Goal: Task Accomplishment & Management: Contribute content

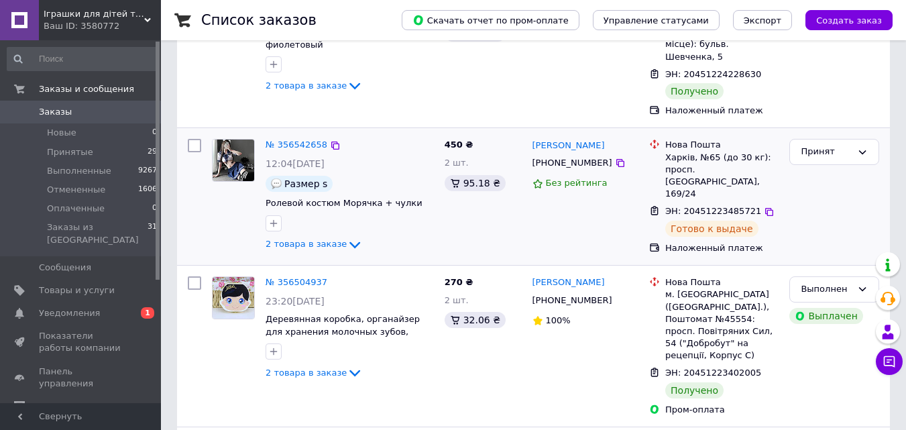
scroll to position [201, 0]
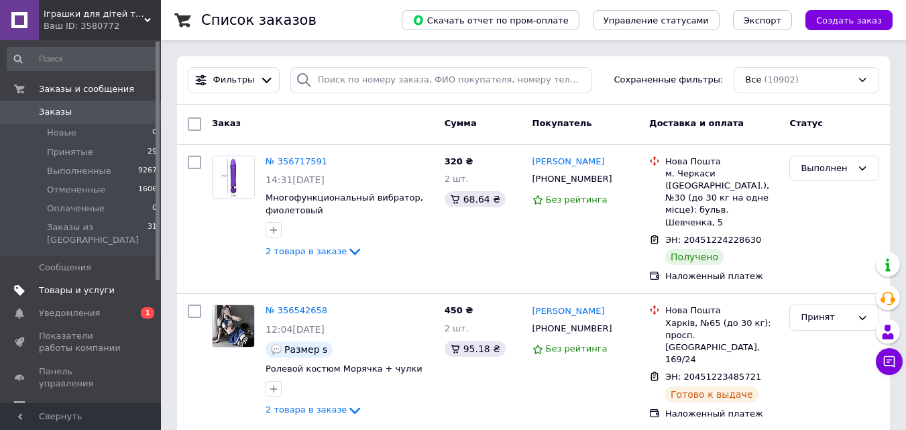
click at [75, 284] on span "Товары и услуги" at bounding box center [77, 290] width 76 height 12
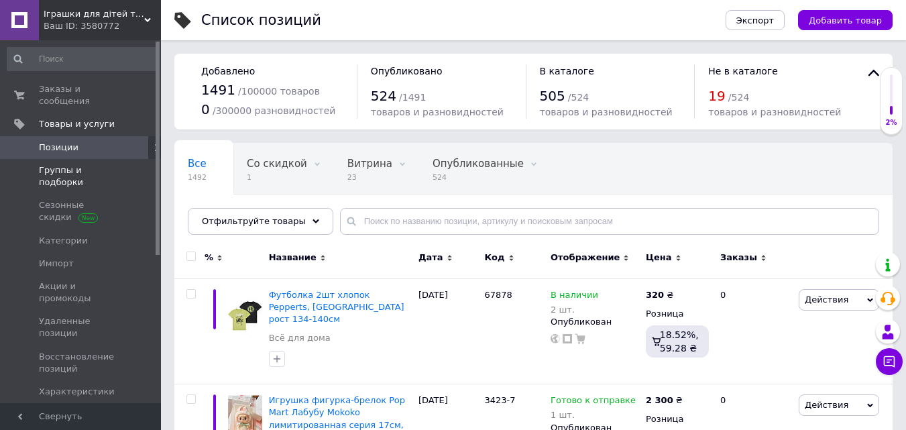
click at [57, 164] on span "Группы и подборки" at bounding box center [81, 176] width 85 height 24
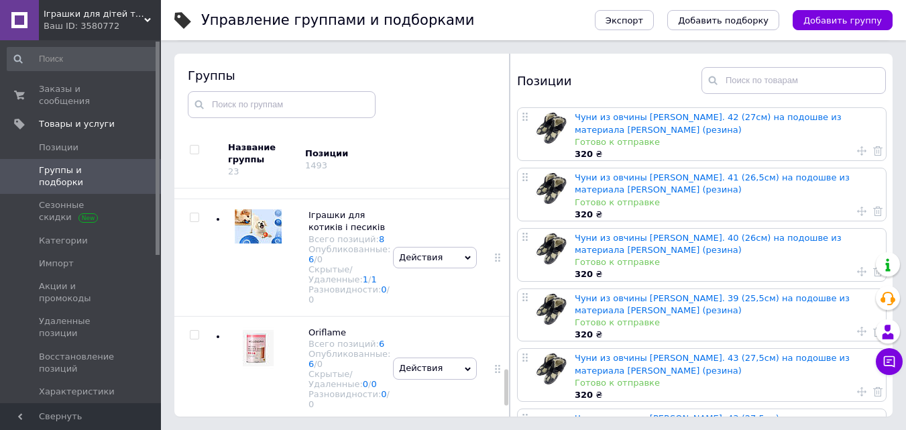
scroll to position [1205, 0]
click at [323, 327] on span "Oriflame" at bounding box center [327, 332] width 38 height 10
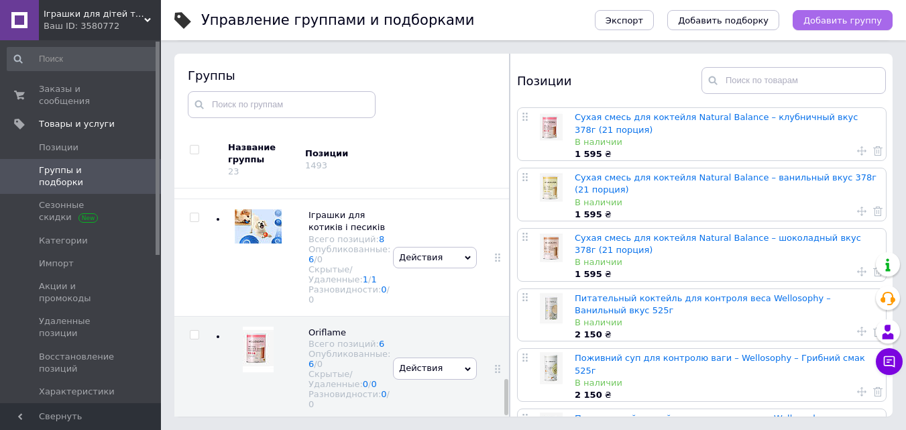
click at [844, 23] on span "Добавить группу" at bounding box center [842, 20] width 78 height 10
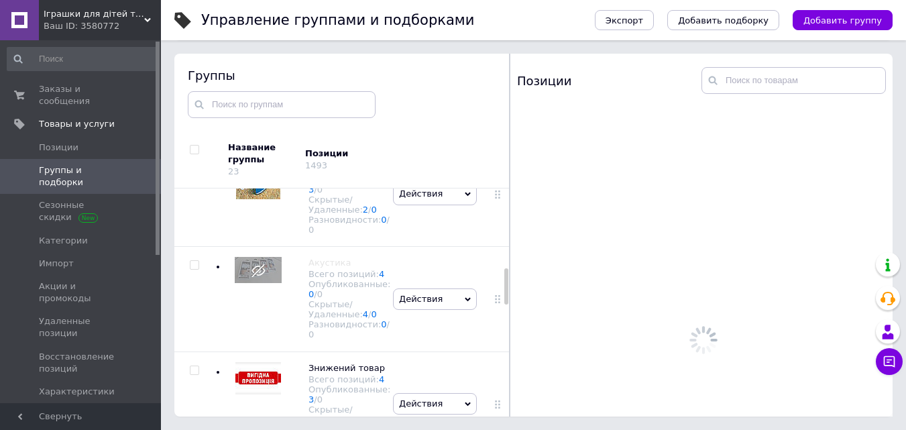
scroll to position [716, 0]
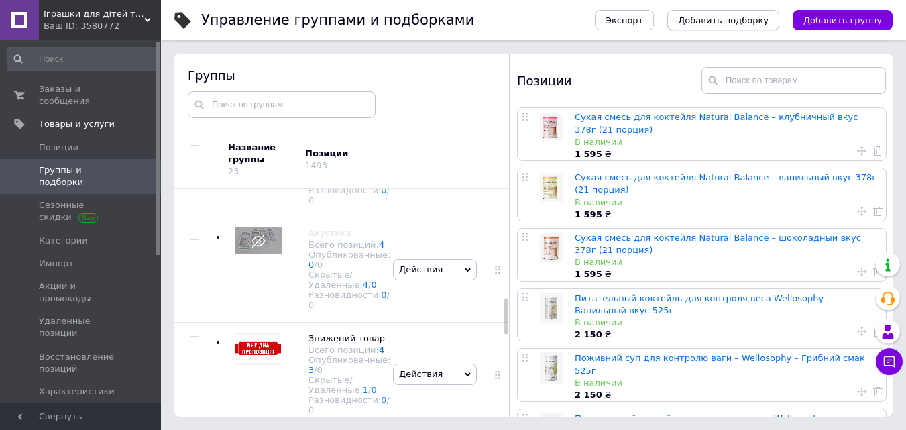
click at [731, 29] on button "Добавить подборку" at bounding box center [723, 20] width 112 height 20
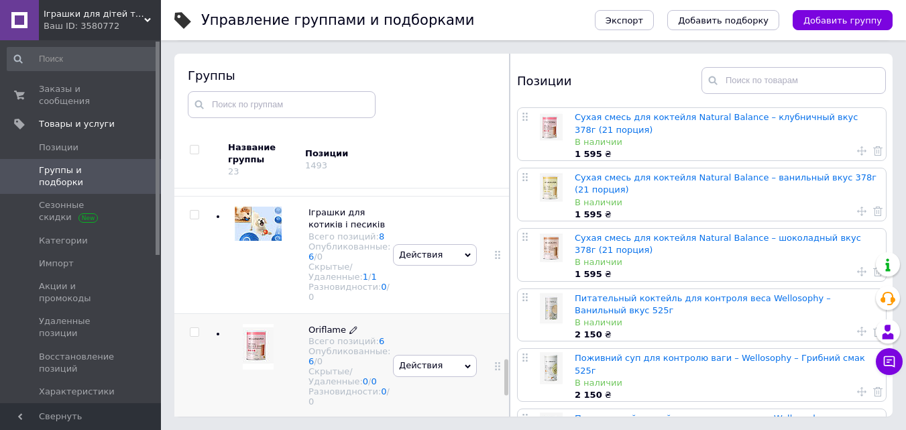
scroll to position [1205, 0]
click at [331, 323] on span "Oriflame" at bounding box center [327, 328] width 38 height 10
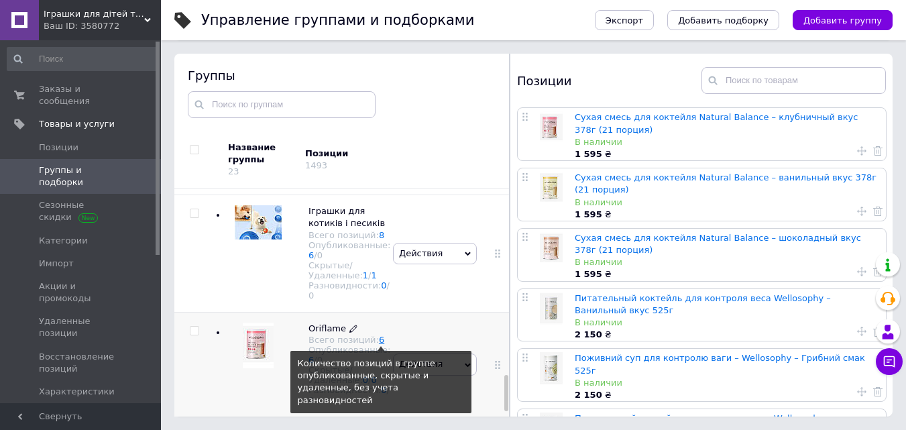
click at [379, 335] on link "6" at bounding box center [381, 340] width 5 height 10
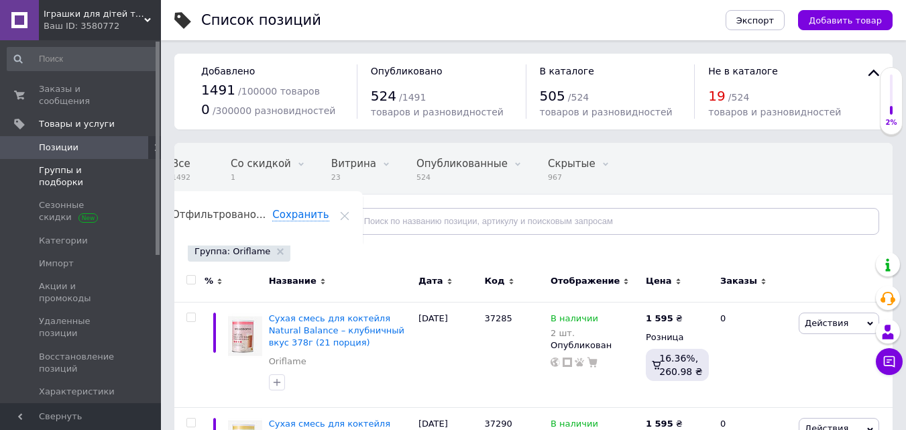
click at [70, 164] on span "Группы и подборки" at bounding box center [81, 176] width 85 height 24
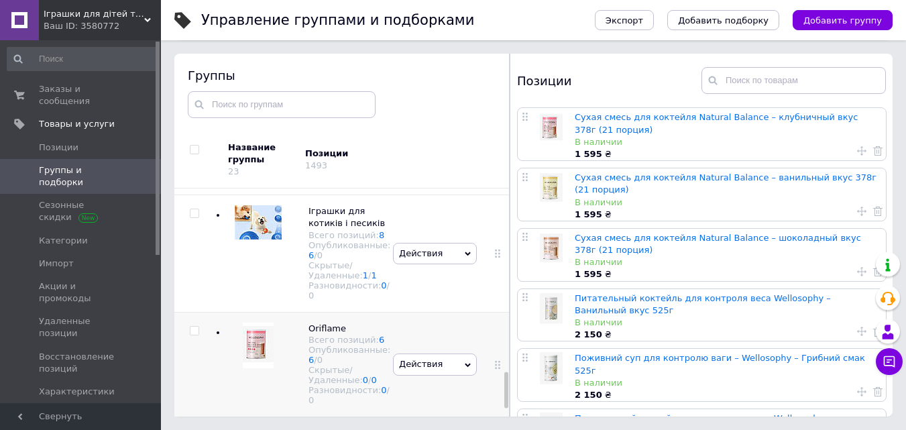
scroll to position [1205, 0]
click at [222, 320] on div "Oriflame Всего позиций: 6 Опубликованные: 6 / 0 Скрытые/Удаленные: 0 / 0 Разнов…" at bounding box center [302, 364] width 175 height 105
click at [843, 23] on span "Добавить группу" at bounding box center [842, 20] width 78 height 10
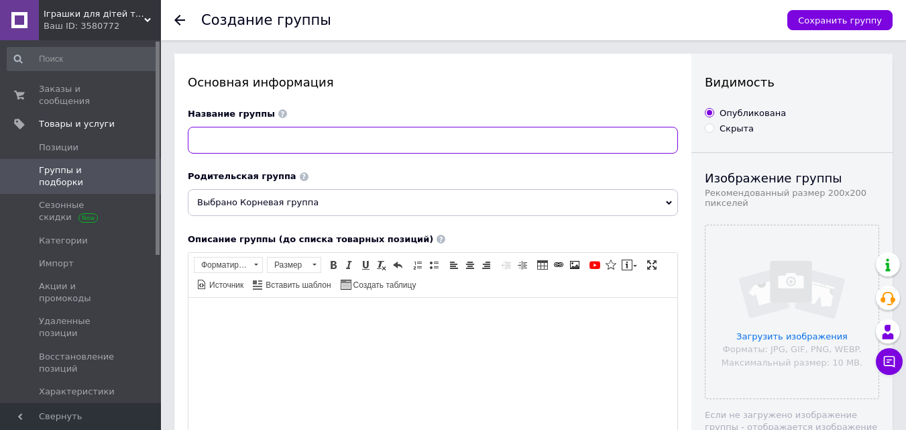
click at [284, 140] on input at bounding box center [433, 140] width 490 height 27
type input "Косметика для волосся"
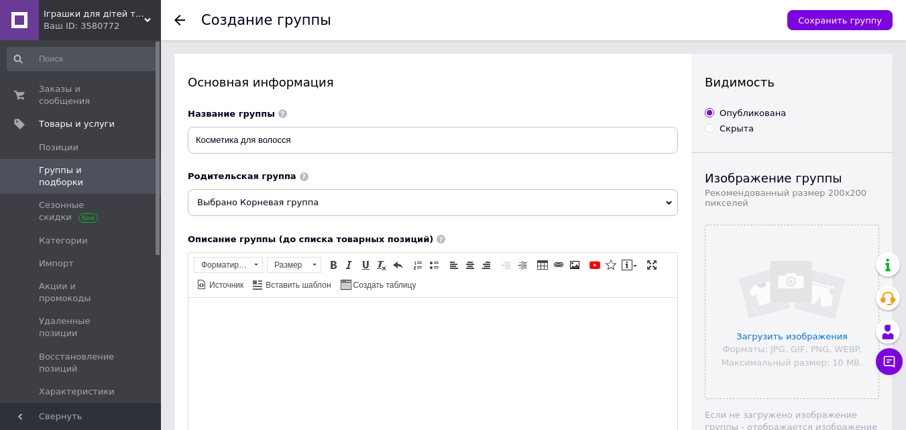
click at [653, 205] on span "Выбрано Корневая группа" at bounding box center [433, 202] width 490 height 27
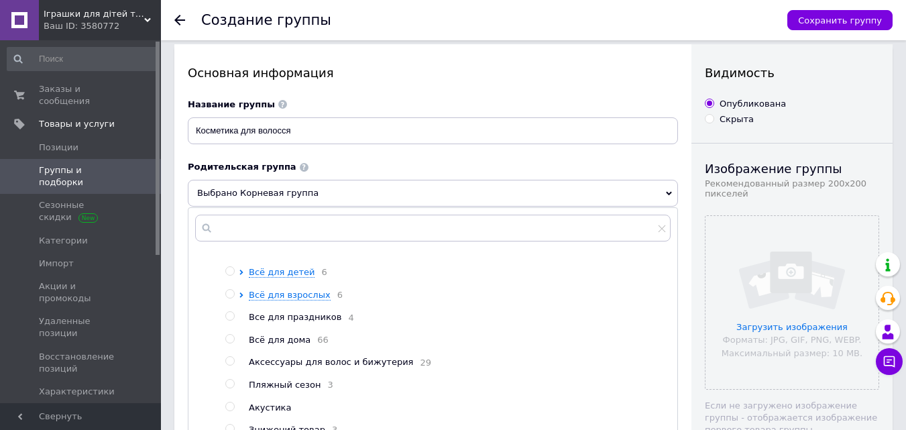
scroll to position [134, 0]
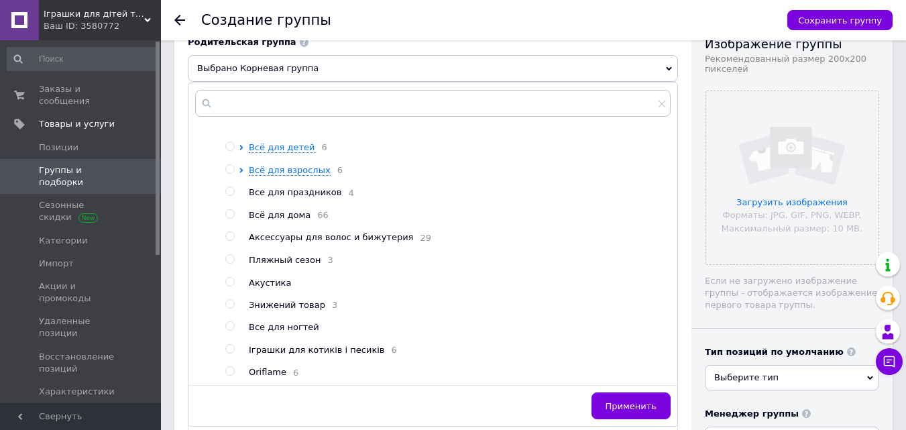
click at [227, 374] on input "radio" at bounding box center [229, 371] width 9 height 9
radio input "true"
radio input "false"
click at [620, 405] on span "Применить" at bounding box center [630, 406] width 51 height 10
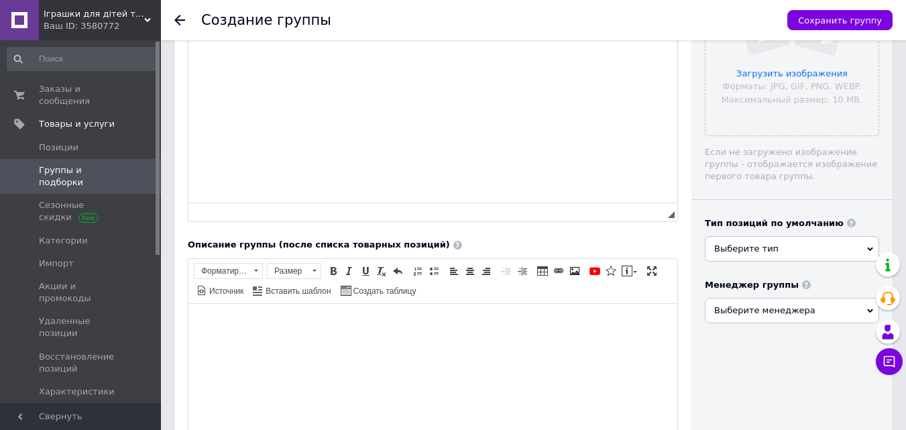
scroll to position [268, 0]
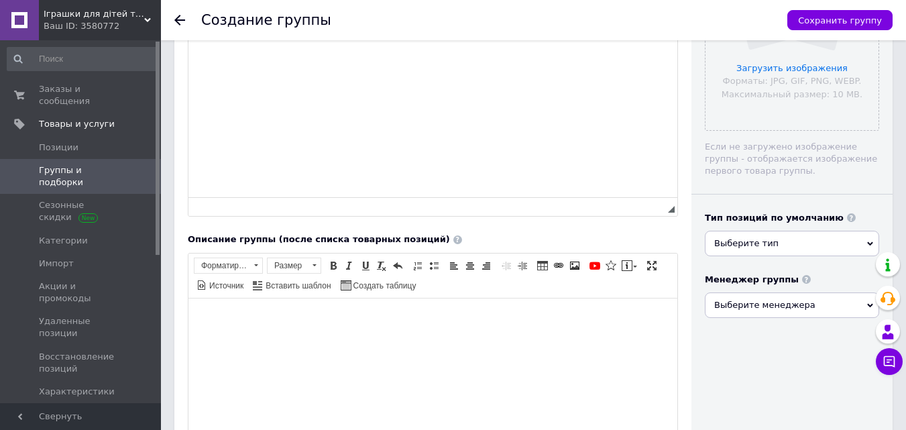
click at [787, 246] on span "Выберите тип" at bounding box center [792, 243] width 174 height 25
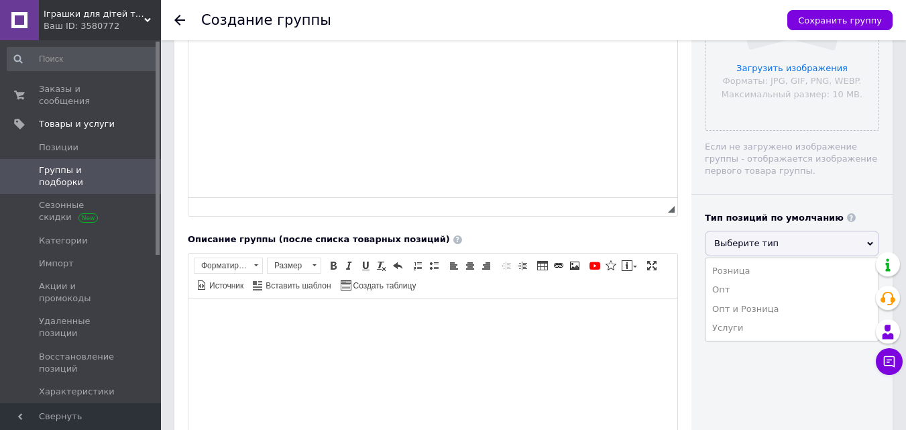
click at [740, 278] on li "Розница" at bounding box center [791, 270] width 173 height 19
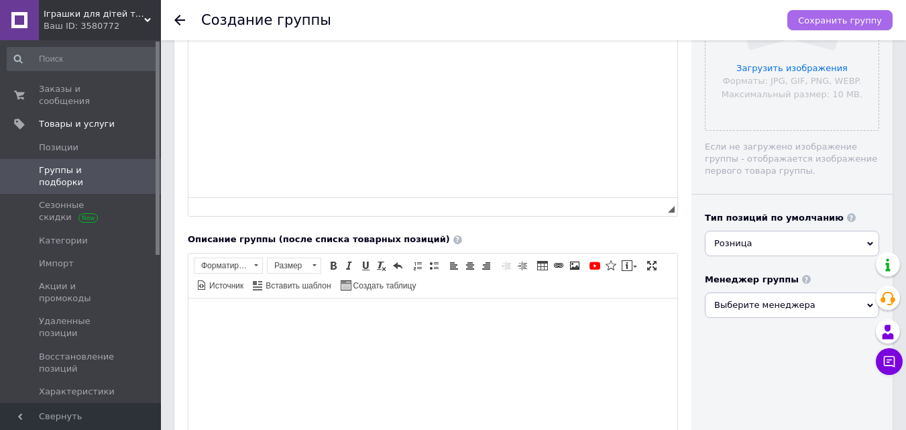
click at [835, 21] on span "Сохранить группу" at bounding box center [840, 20] width 84 height 10
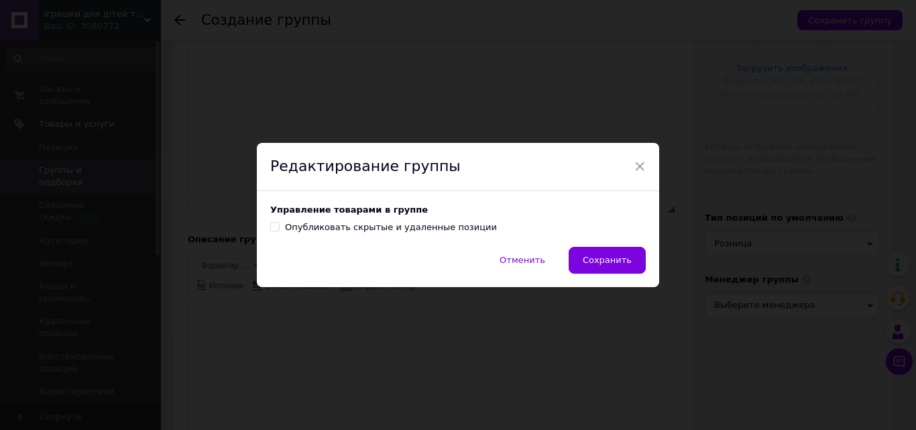
click at [274, 226] on input "Опубликовать скрытые и удаленные позиции" at bounding box center [274, 226] width 9 height 9
checkbox input "true"
click at [595, 264] on span "Сохранить" at bounding box center [607, 260] width 49 height 10
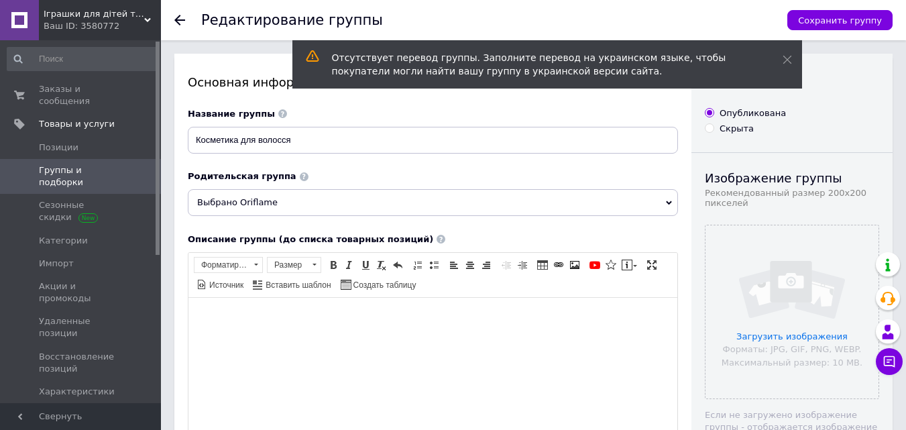
click at [77, 164] on span "Группы и подборки" at bounding box center [81, 176] width 85 height 24
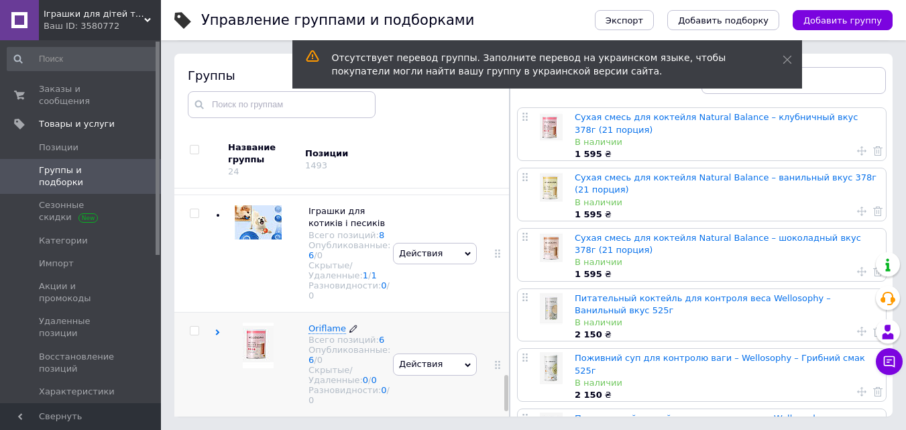
scroll to position [1205, 0]
click at [213, 326] on div at bounding box center [194, 330] width 40 height 9
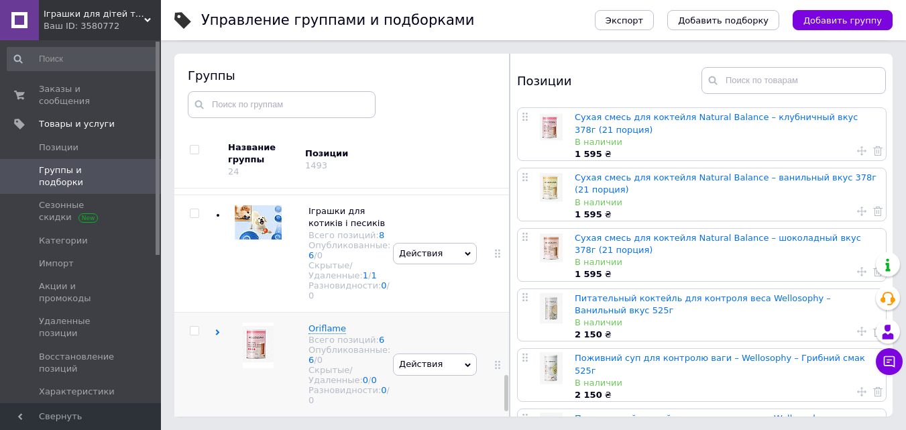
click at [215, 329] on icon at bounding box center [218, 332] width 6 height 6
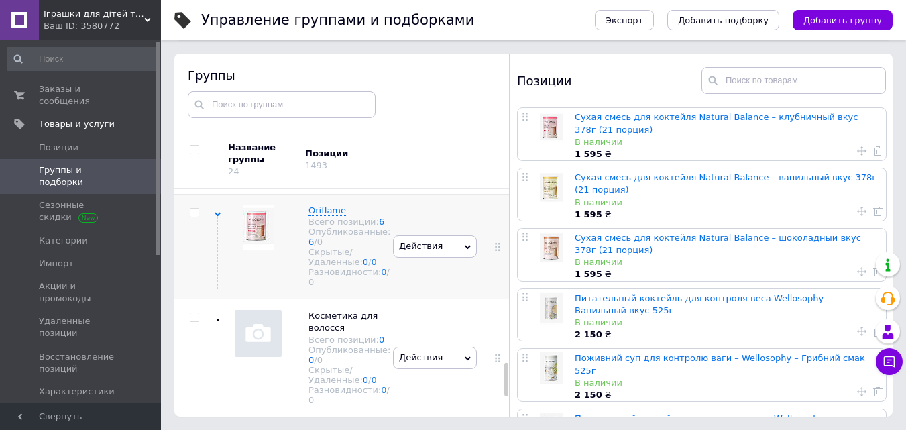
scroll to position [1284, 0]
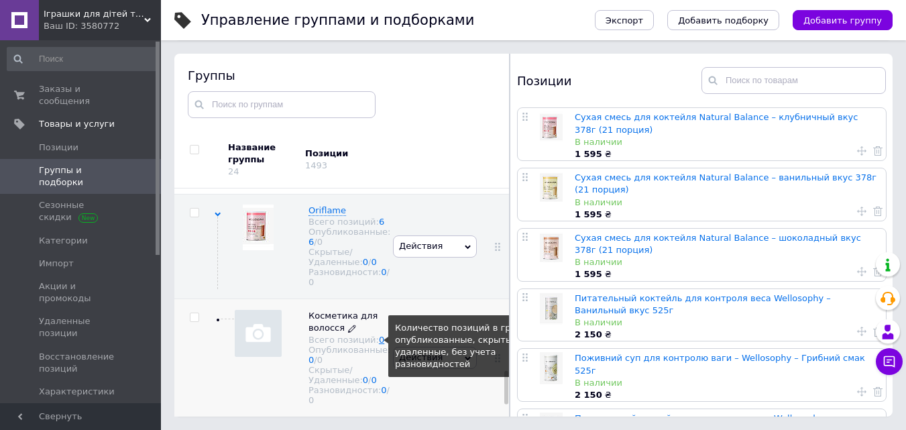
click at [379, 345] on link "0" at bounding box center [381, 340] width 5 height 10
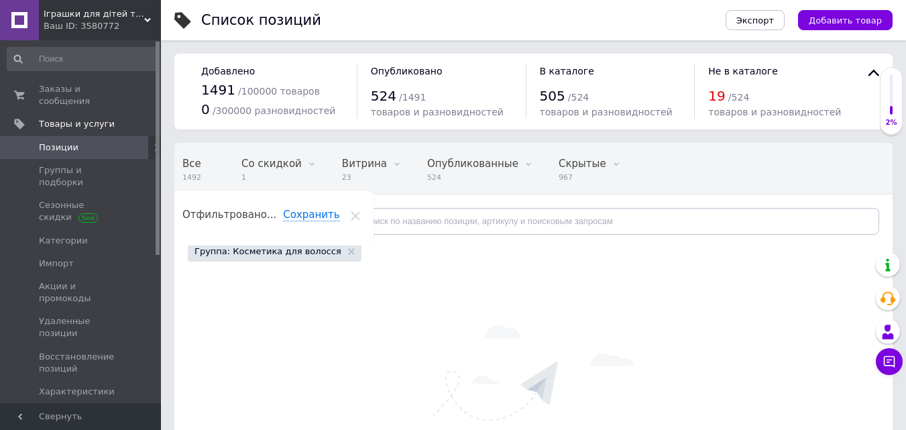
scroll to position [0, 16]
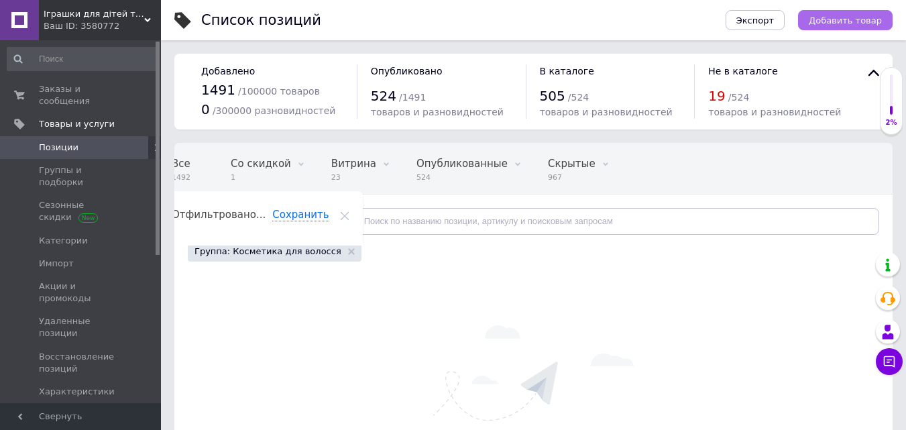
click at [840, 18] on span "Добавить товар" at bounding box center [845, 20] width 73 height 10
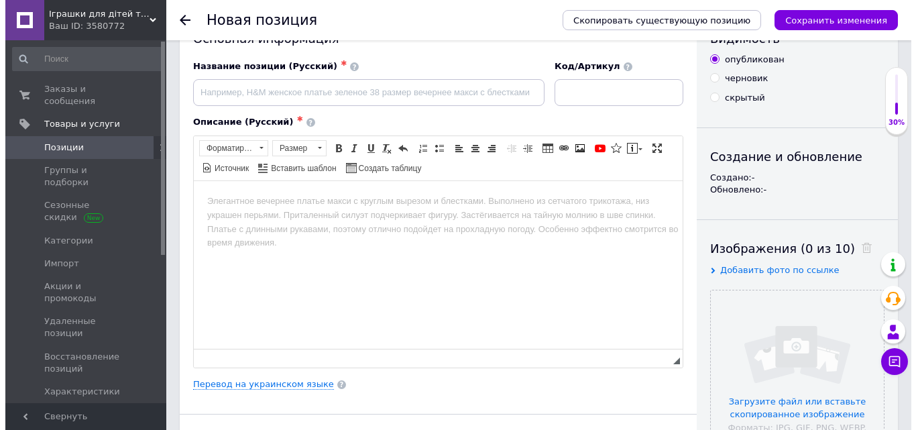
scroll to position [67, 0]
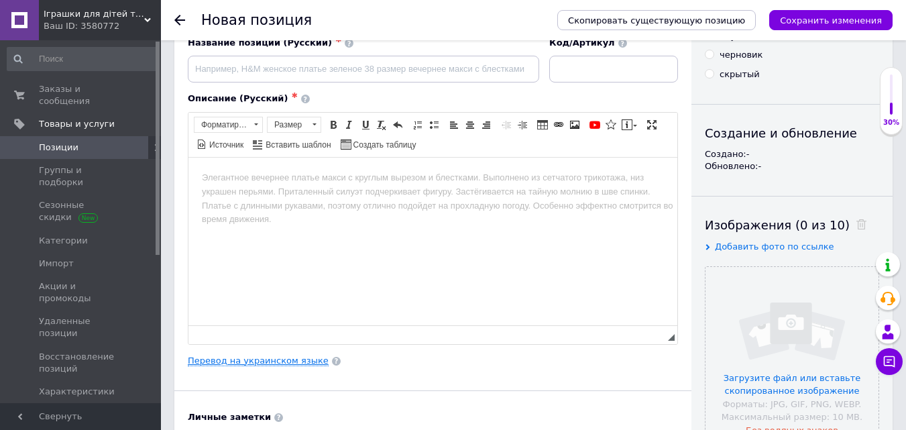
click at [273, 357] on link "Перевод на украинском языке" at bounding box center [258, 360] width 141 height 11
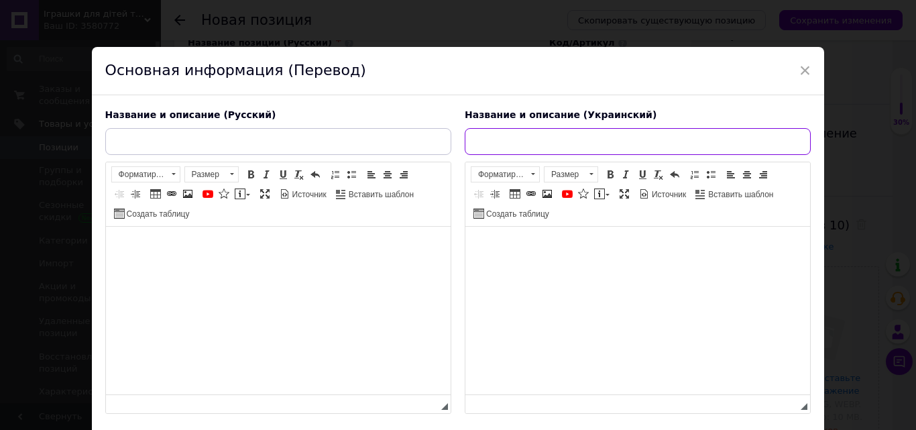
paste input "Нічна сироватка для відновлення пошкодженого волосся DUOLOGI"
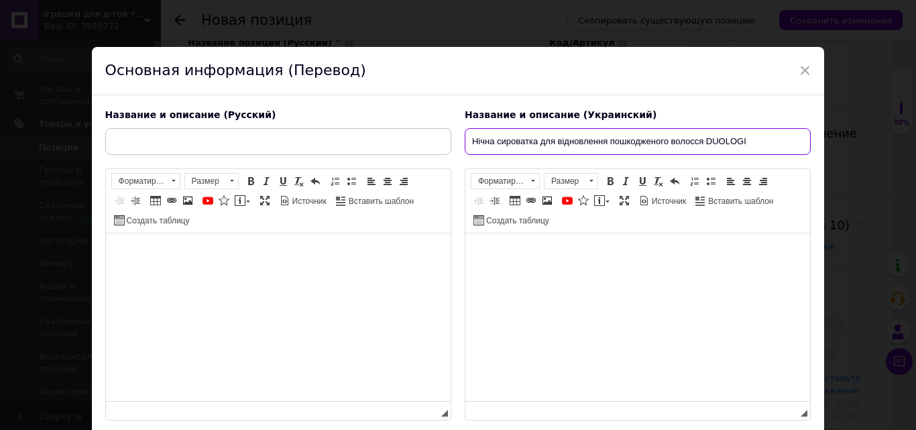
type input "Нічна сироватка для відновлення пошкодженого волосся DUOLOGI"
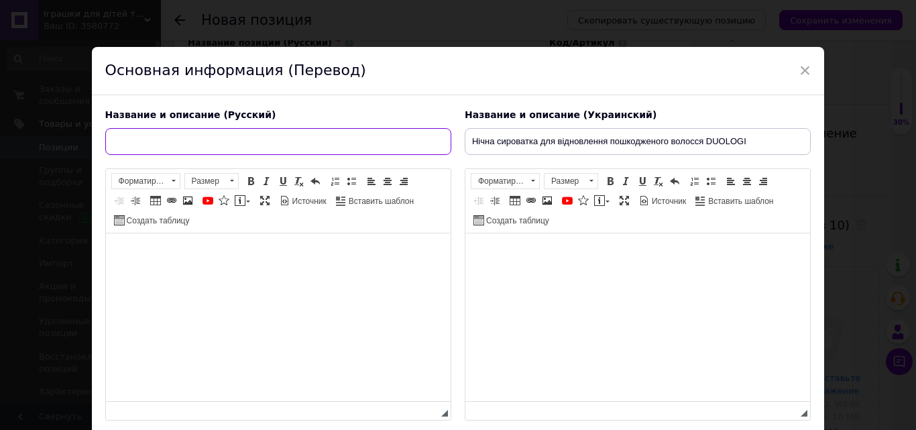
paste input "Ночная сыворотка для восстановления поврежденных волос DUOLOGI"
type input "Ночная сыворотка для восстановления поврежденных волос DUOLOGI"
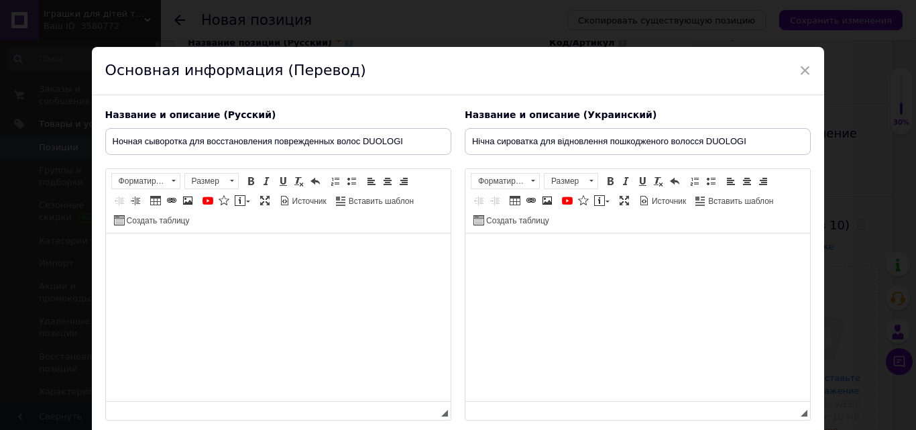
scroll to position [0, 0]
click at [579, 261] on span "Вставить" at bounding box center [566, 261] width 48 height 16
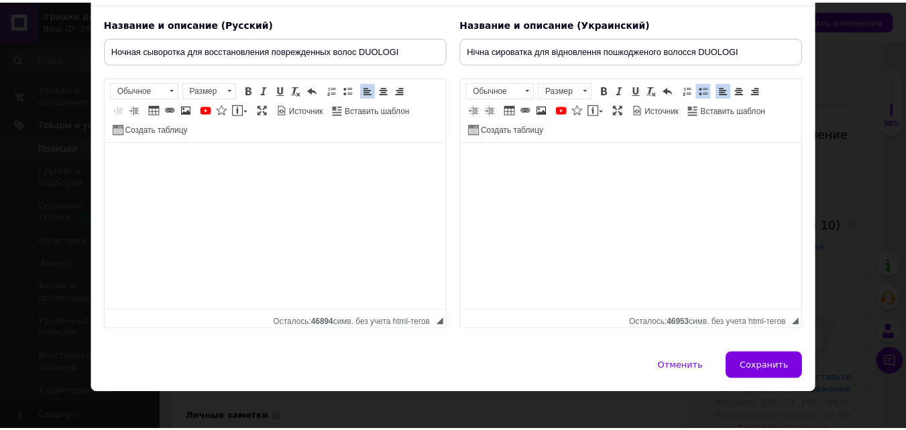
scroll to position [101, 0]
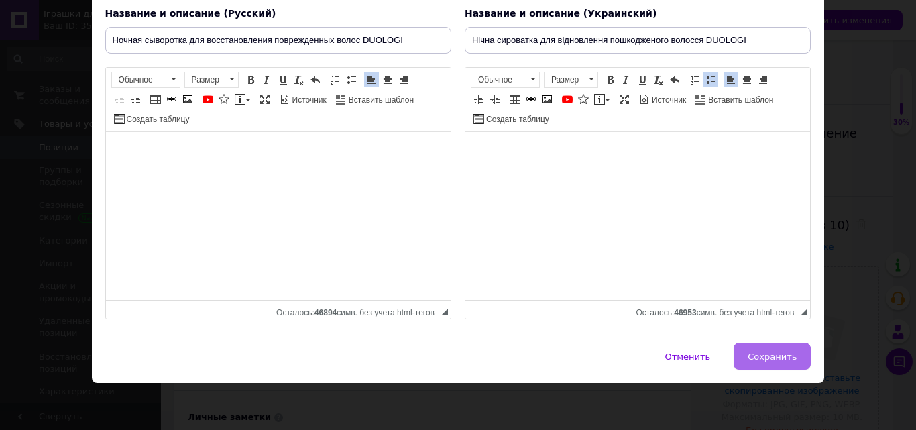
click at [752, 365] on button "Сохранить" at bounding box center [772, 356] width 77 height 27
type input "Ночная сыворотка для восстановления поврежденных волос DUOLOGI"
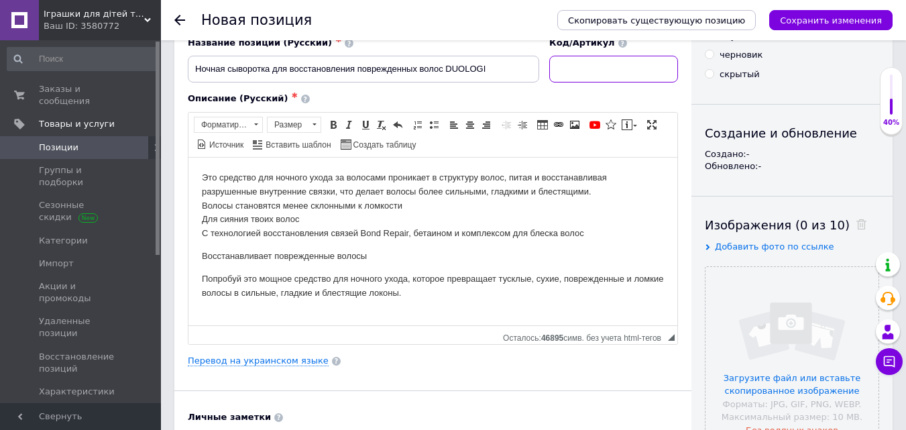
click at [628, 67] on input at bounding box center [613, 69] width 129 height 27
paste input "47262150"
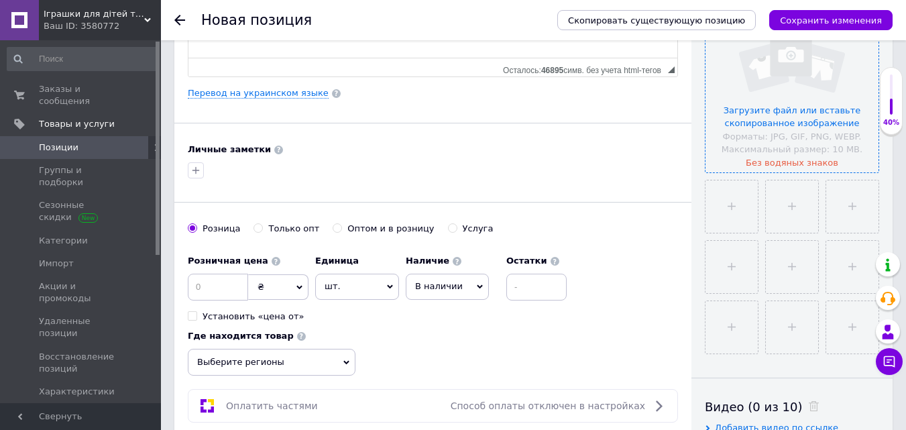
scroll to position [335, 0]
type input "47262150"
click at [766, 121] on input "file" at bounding box center [791, 85] width 173 height 173
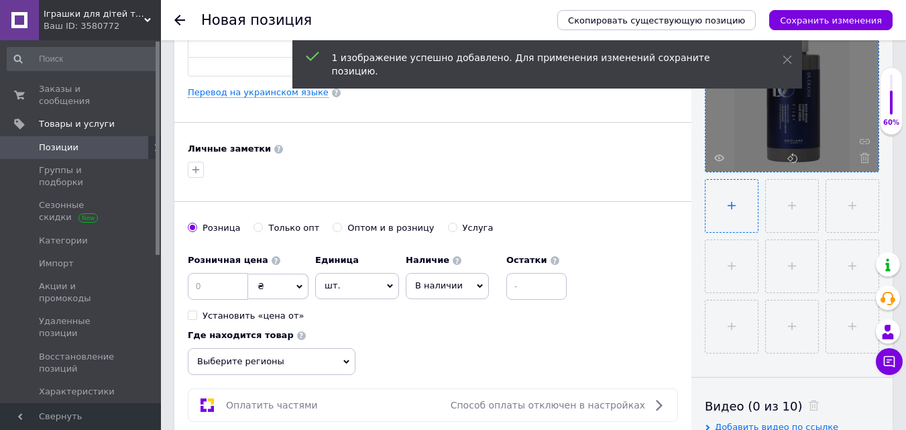
click at [731, 209] on input "file" at bounding box center [731, 206] width 52 height 52
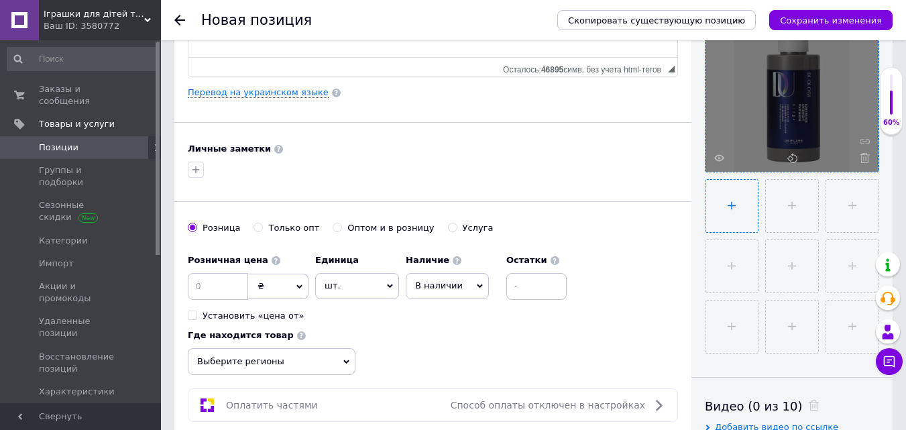
type input "C:\fakepath\111.jpg"
click at [216, 287] on input at bounding box center [218, 286] width 60 height 27
type input "550"
click at [524, 286] on input at bounding box center [536, 286] width 60 height 27
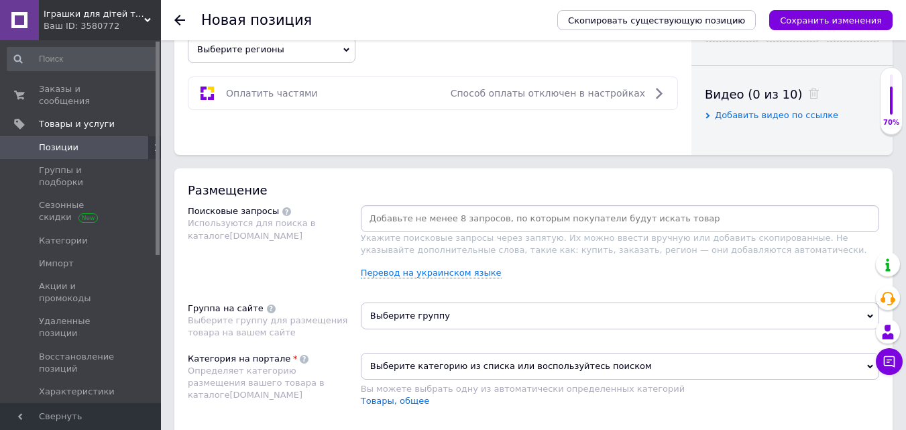
scroll to position [670, 0]
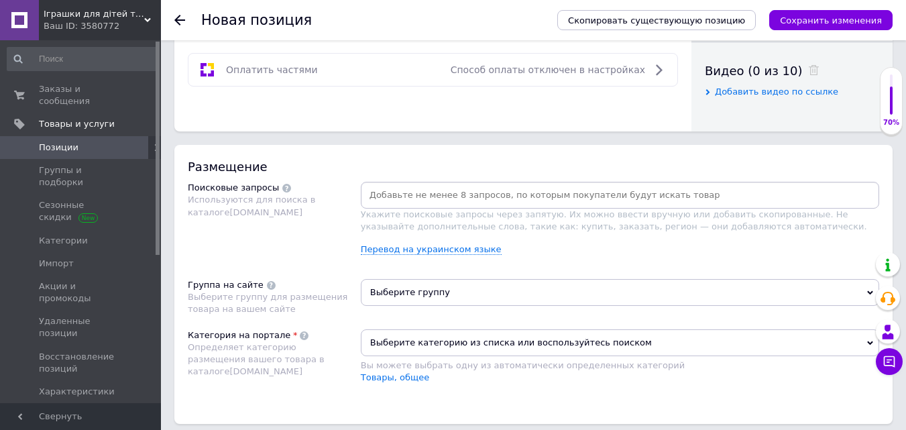
click at [443, 187] on input at bounding box center [619, 195] width 513 height 20
paste input "сиворотка для волос"
type input "сиворотка для волос"
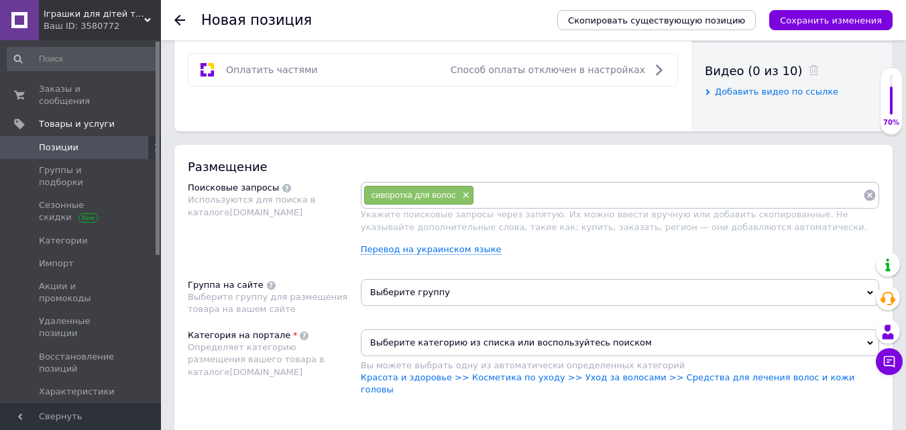
paste input "уход за волосами"
type input "уход за волосами"
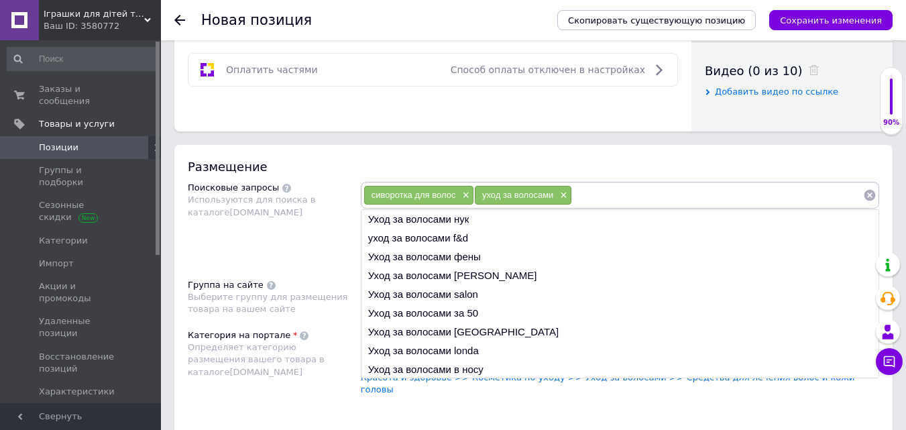
paste input "маска для волос"
type input "маска для волос"
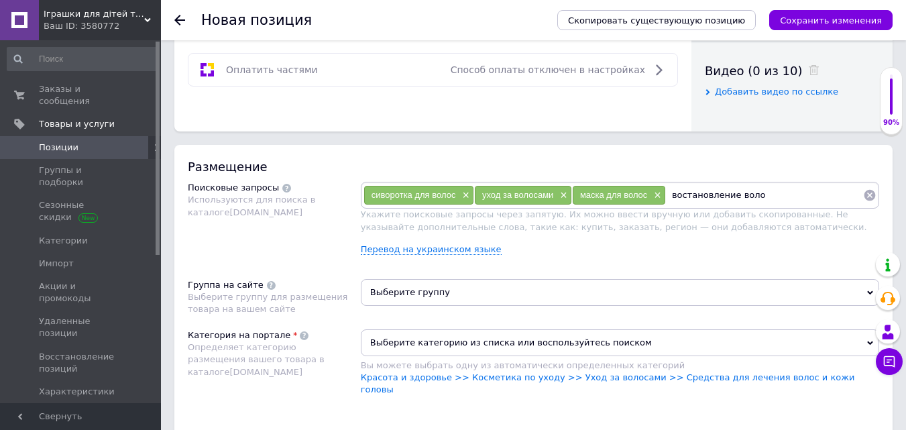
type input "востановление волос"
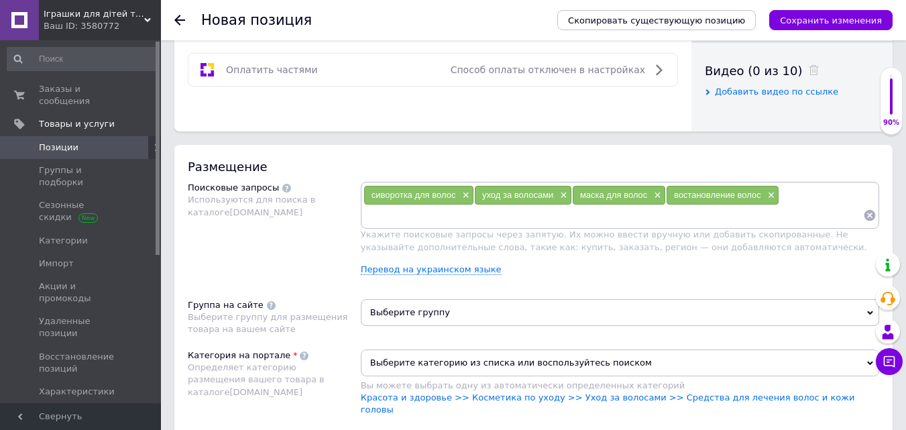
click at [406, 217] on input at bounding box center [613, 215] width 500 height 20
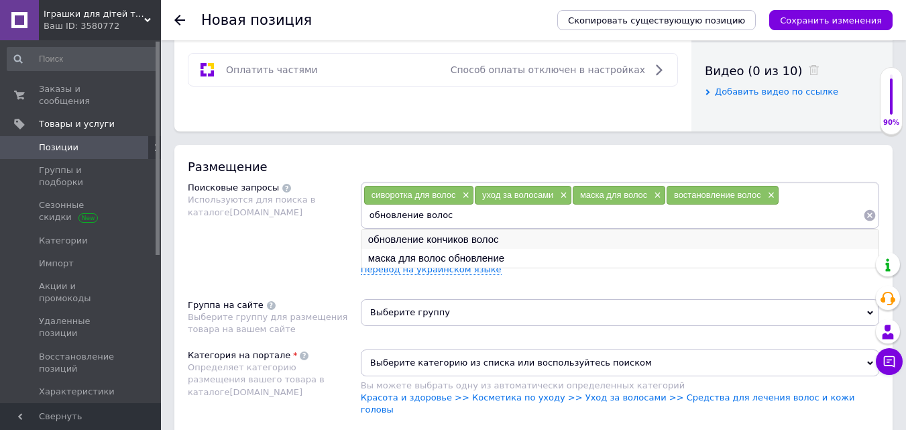
type input "обновление волос"
click at [435, 243] on li "обновление кончиков волос" at bounding box center [619, 239] width 517 height 19
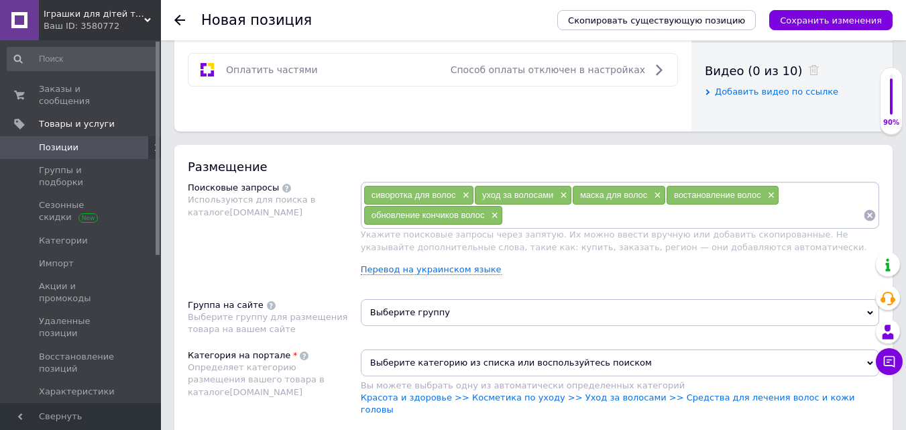
click at [538, 220] on input at bounding box center [683, 215] width 360 height 20
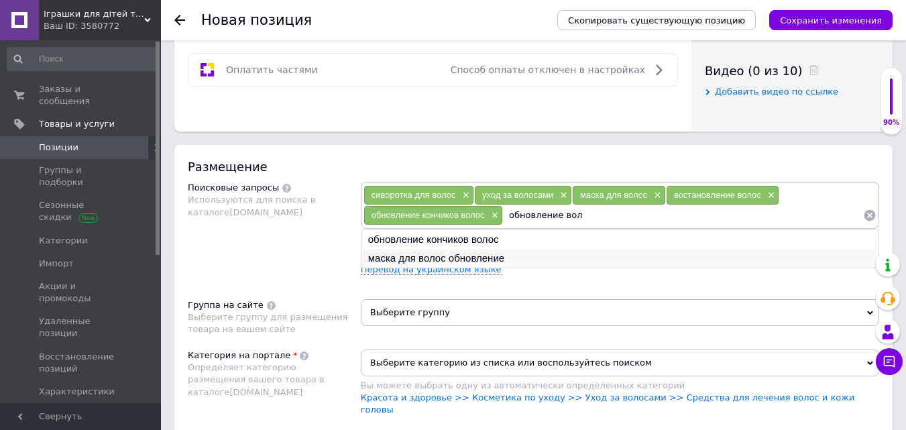
type input "обновление вол"
click at [482, 256] on li "маска для волос обновление" at bounding box center [619, 258] width 517 height 19
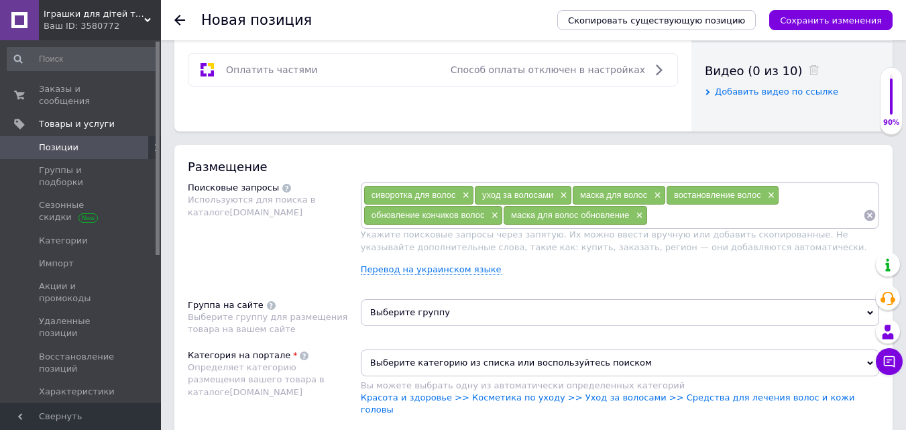
click at [683, 221] on input at bounding box center [755, 215] width 215 height 20
paste input "для роста волос средства"
type input "для роста волос средства"
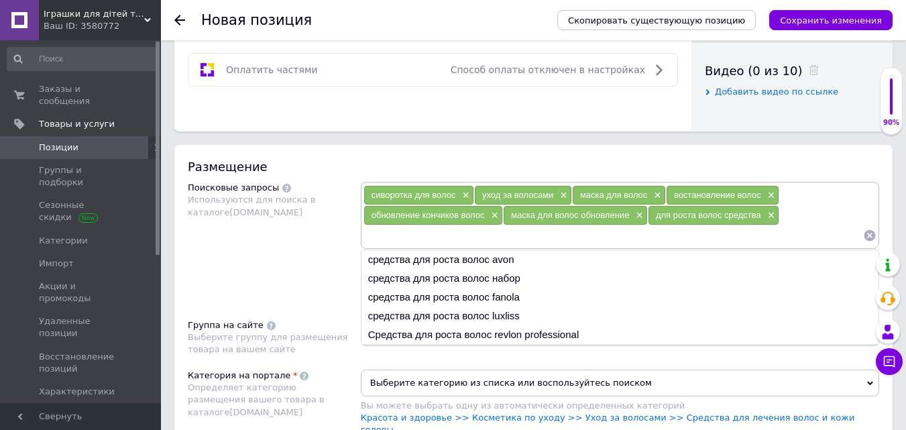
paste input "уход за волосами средства"
type input "уход за волосами средства"
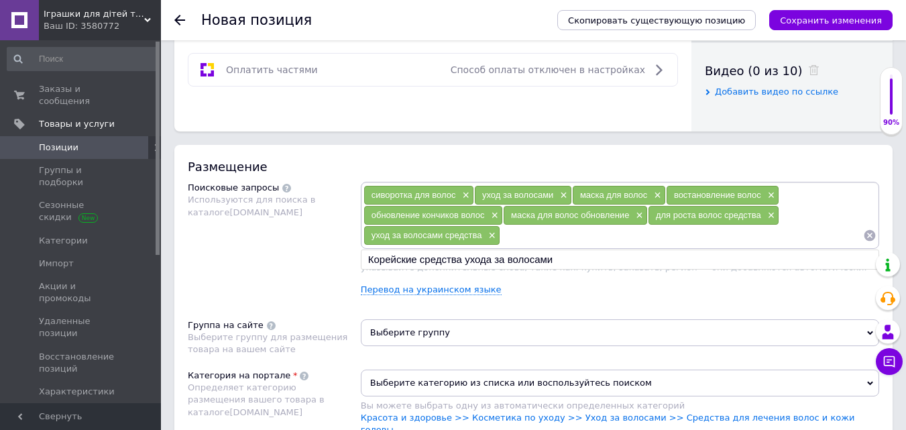
paste input "лучшие средства для волос"
type input "лучшие средства для волос"
type input "є"
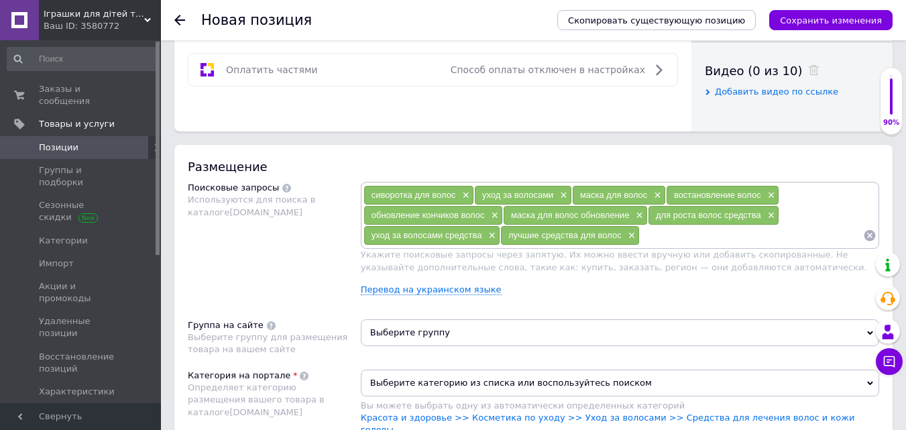
paste input "лучшая маска для волос"
type input "лучшая маска для волос"
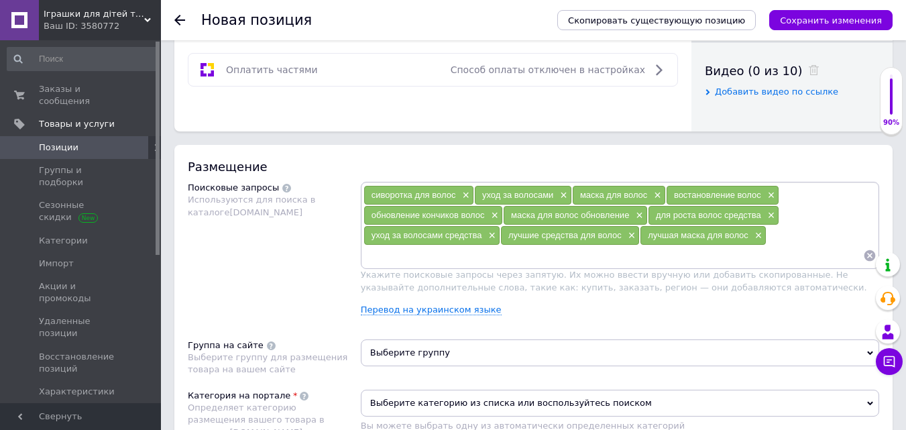
paste input "профессиональный уход за волосами дома"
type input "профессиональный уход за волосами дома"
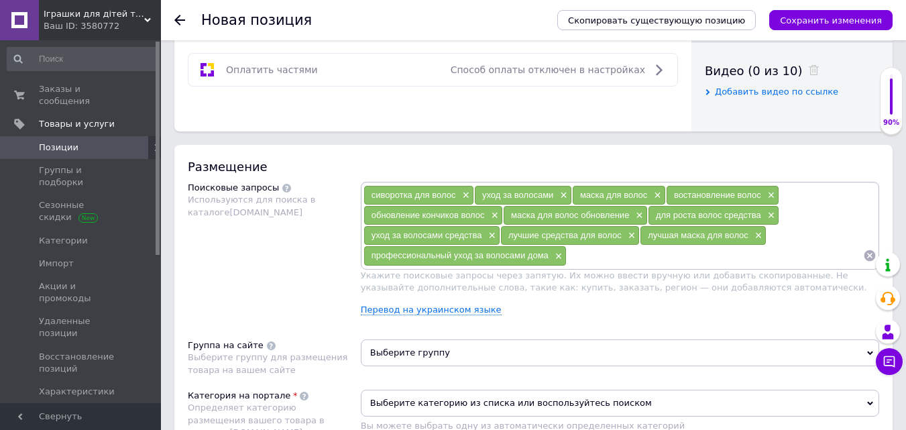
paste input "средство для роста волос на голове"
type input "средство для роста волос на голове"
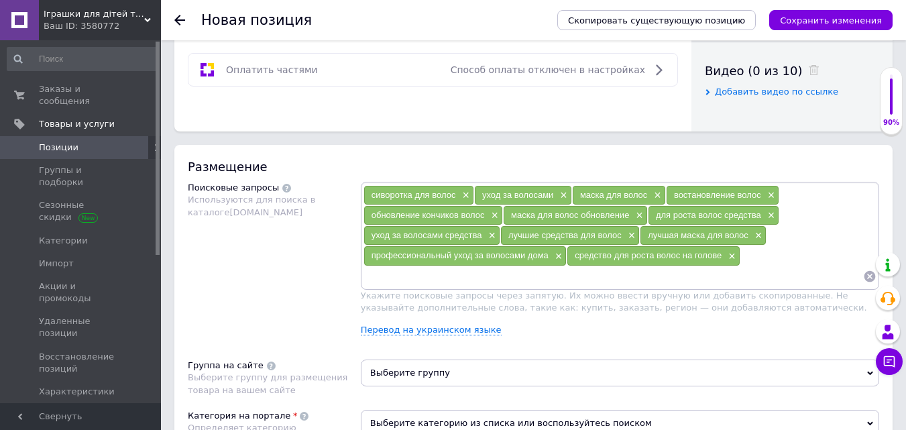
paste input "профессиональный уход за волосами"
type input "профессиональный уход за волосами"
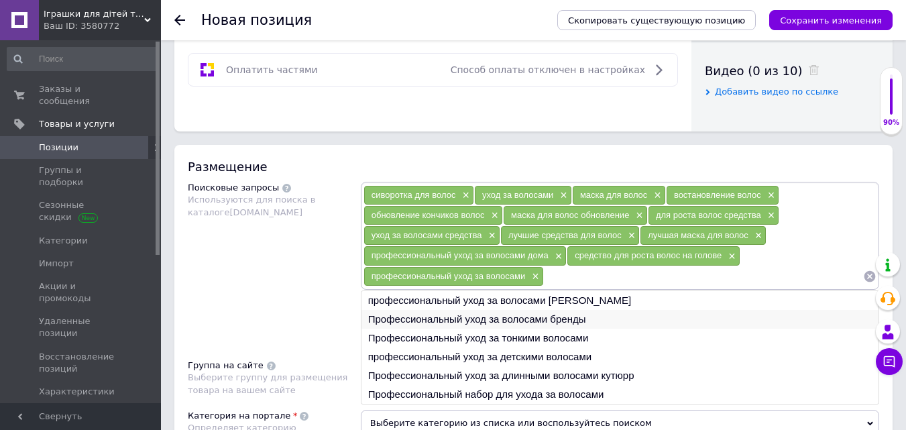
click at [585, 320] on li "Профессиональный уход за волосами бренды" at bounding box center [619, 319] width 517 height 19
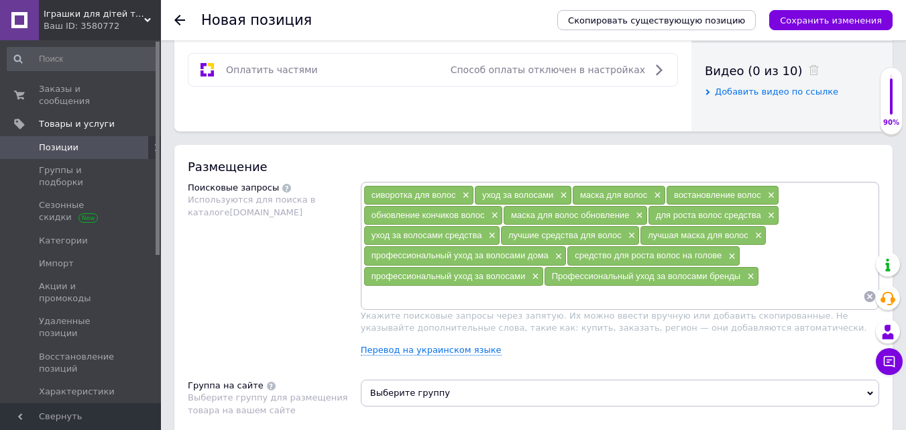
click at [412, 307] on div "сиворотка для волос × уход за волосами × маска для волос × востановление волос …" at bounding box center [620, 245] width 518 height 127
click at [404, 295] on input at bounding box center [613, 296] width 500 height 20
paste input "увлажняющие маски для волос"
type input "увлажняющие маски для волос"
paste input "маска для волос восстанавливающая"
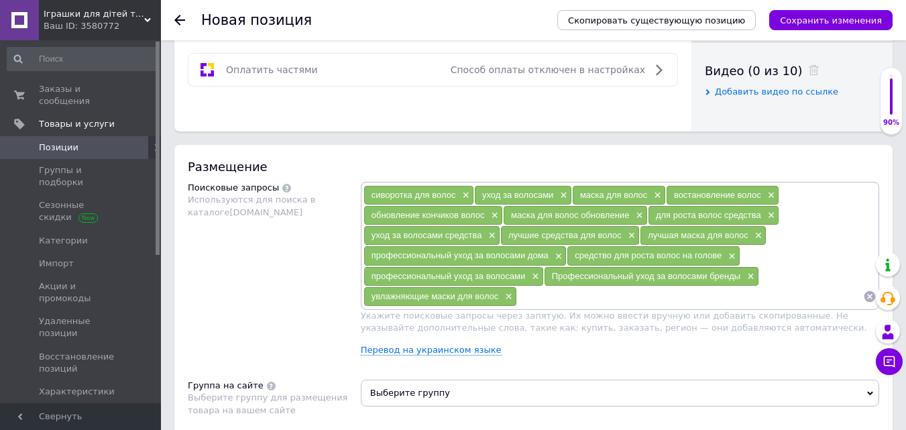
type input "маска для волос восстанавливающая"
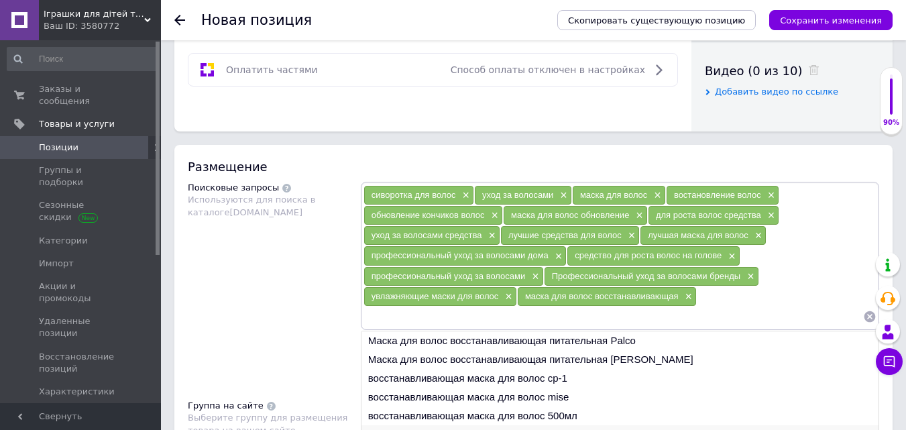
paste input "восстановление волос в домашних условиях"
type input "восстановление волос в домашних условиях"
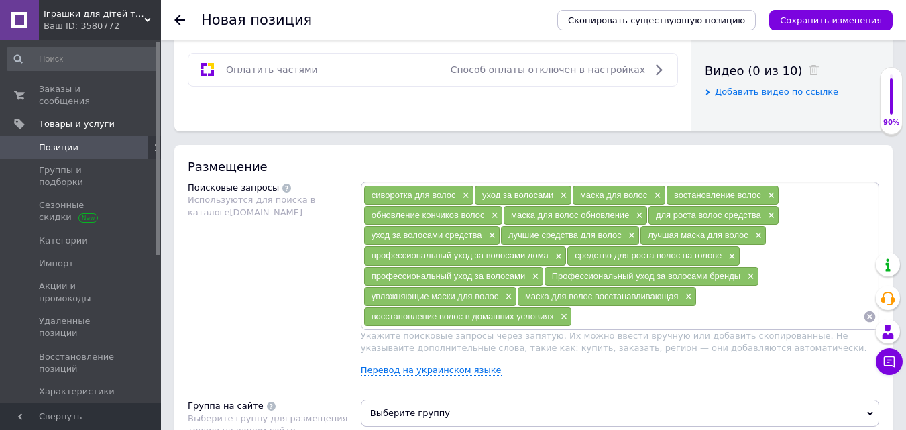
paste input "средства для блеска волос"
type input "средства для блеска волос"
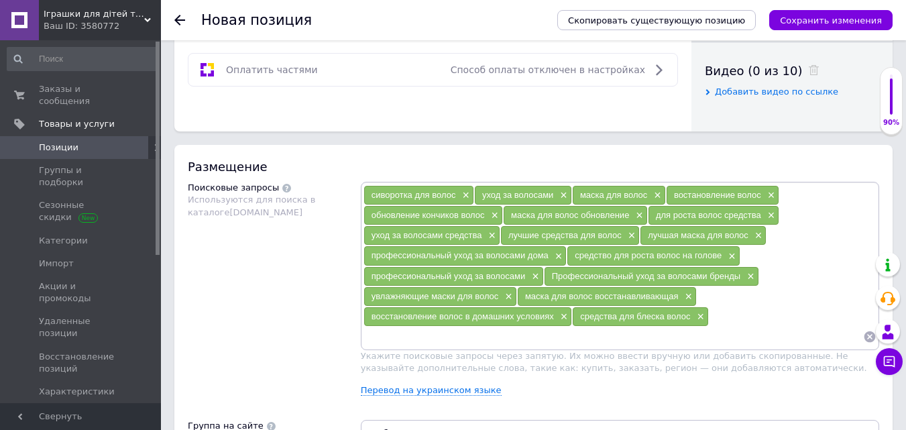
paste input "эффективное средство от выпадения волос"
type input "эффективное средство от выпадения волос"
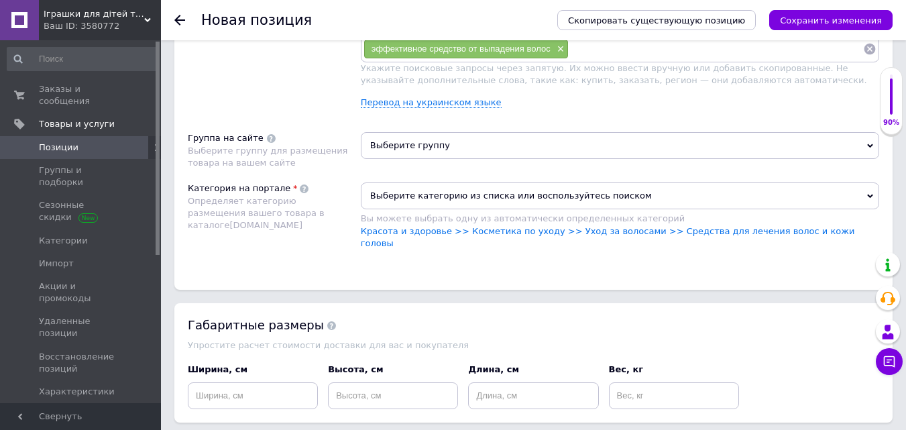
scroll to position [1006, 0]
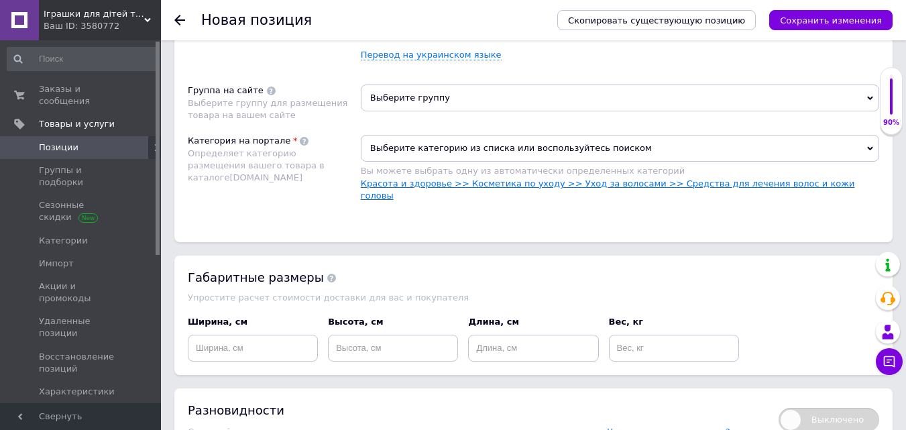
click at [691, 188] on link "Красота и здоровье >> Косметика по уходу >> Уход за волосами >> Средства для ле…" at bounding box center [608, 189] width 494 height 22
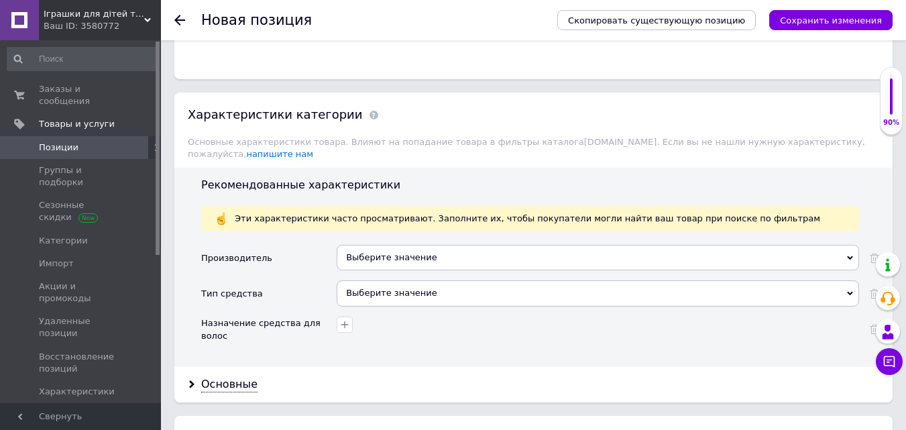
scroll to position [1207, 0]
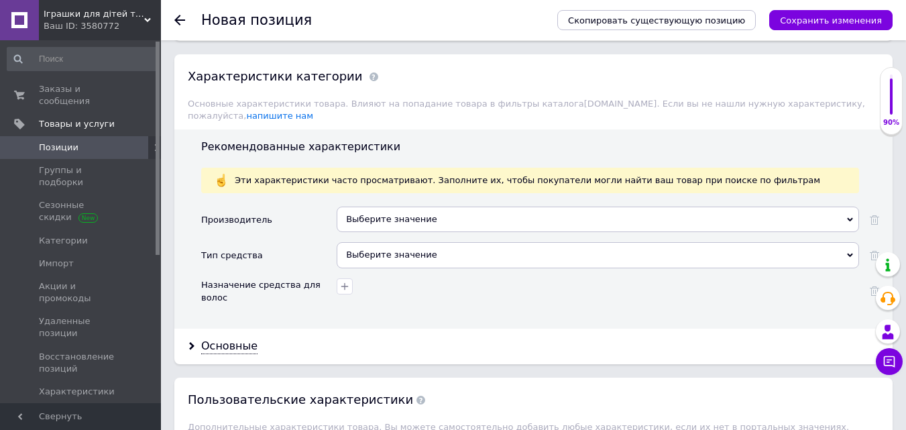
click at [385, 207] on div "Выберите значение" at bounding box center [598, 219] width 522 height 25
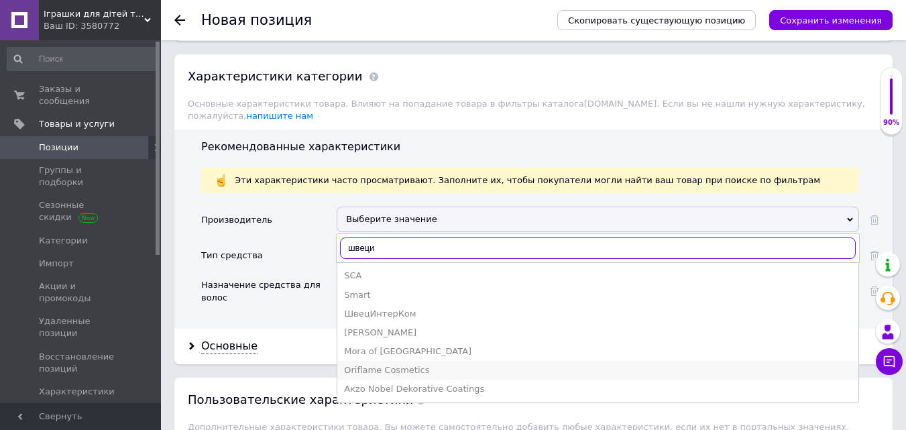
type input "швеци"
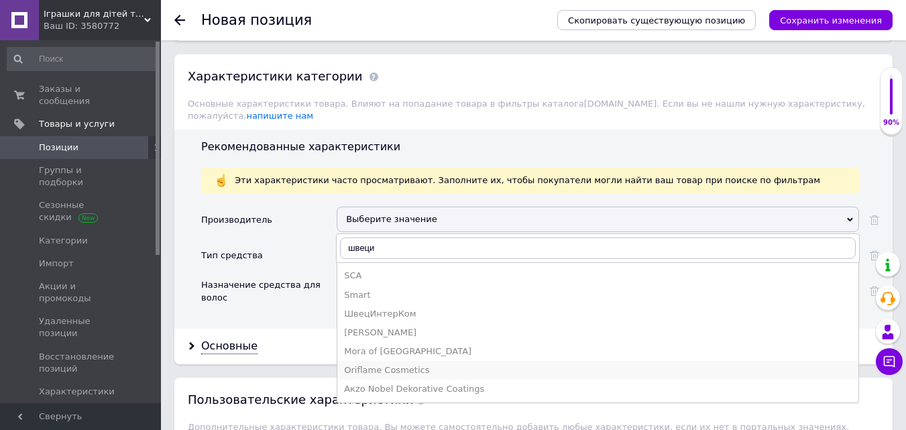
click at [414, 364] on div "Oriflame Cosmetics" at bounding box center [598, 370] width 508 height 12
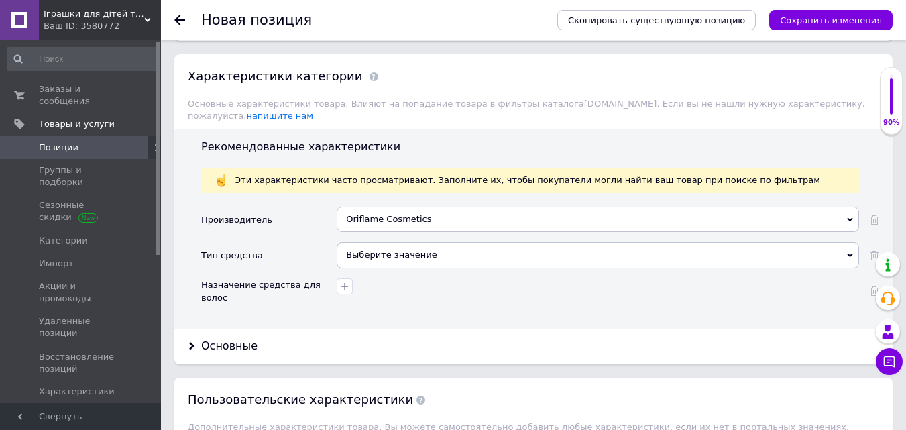
click at [399, 242] on div "Выберите значение" at bounding box center [598, 254] width 522 height 25
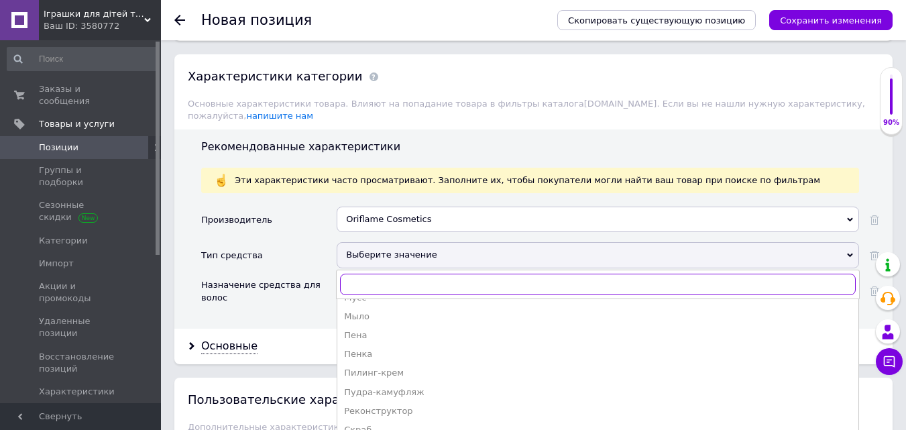
scroll to position [412, 0]
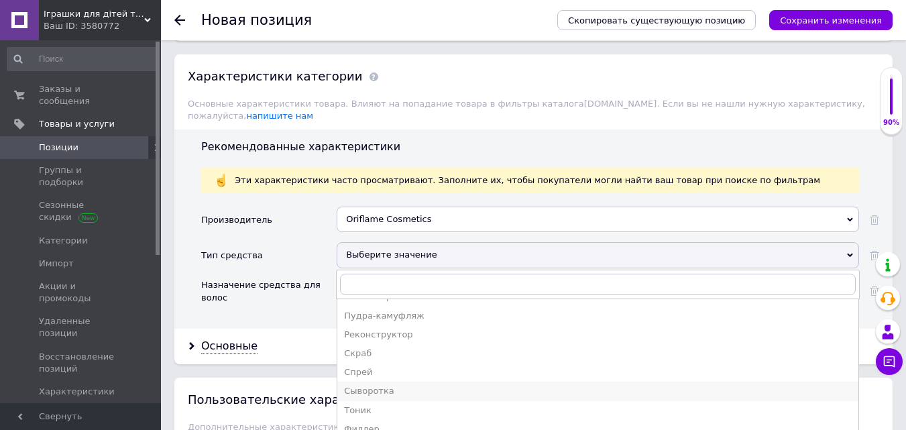
click at [401, 385] on div "Сыворотка" at bounding box center [598, 391] width 508 height 12
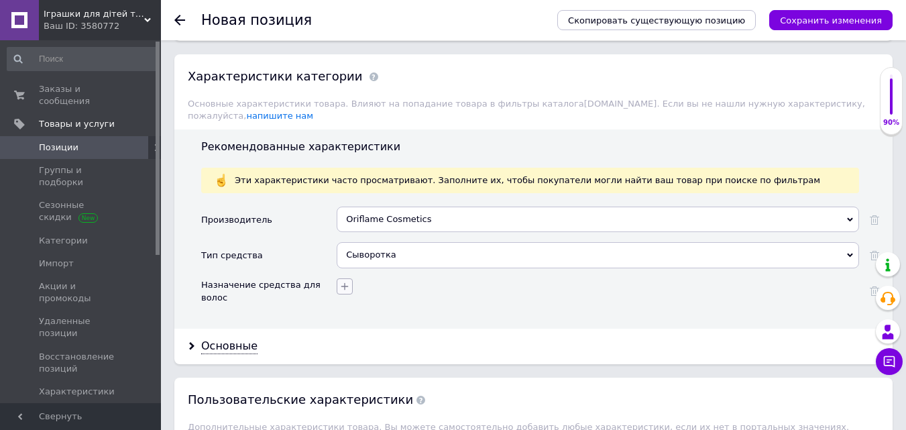
click at [343, 281] on icon "button" at bounding box center [344, 286] width 11 height 11
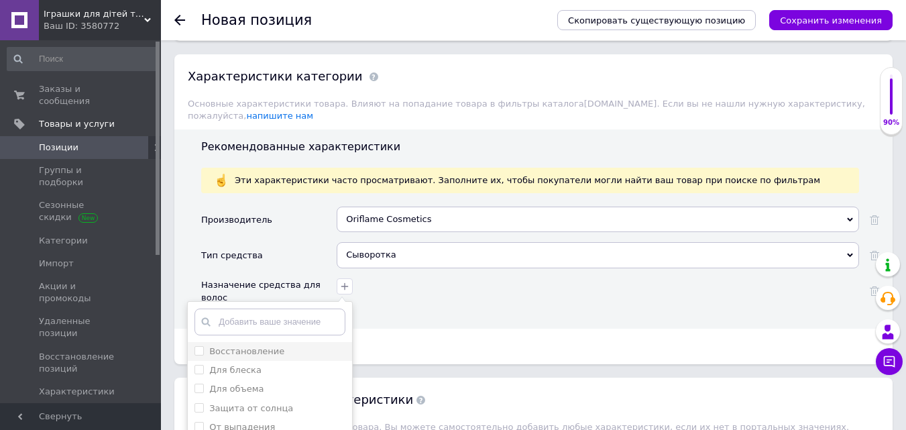
click at [266, 346] on label "Восстановление" at bounding box center [246, 351] width 75 height 10
checkbox input "true"
click at [266, 355] on label "От выпадения" at bounding box center [242, 360] width 66 height 10
checkbox выпадения "true"
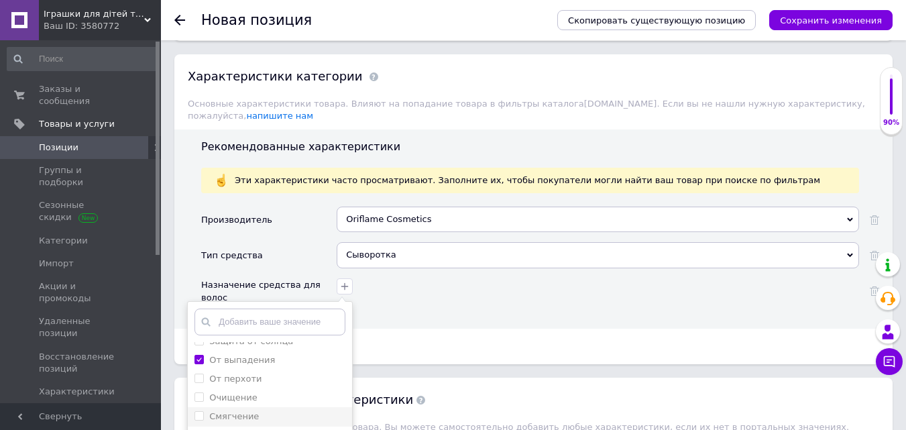
click at [247, 411] on label "Смягчение" at bounding box center [234, 416] width 50 height 10
checkbox input "true"
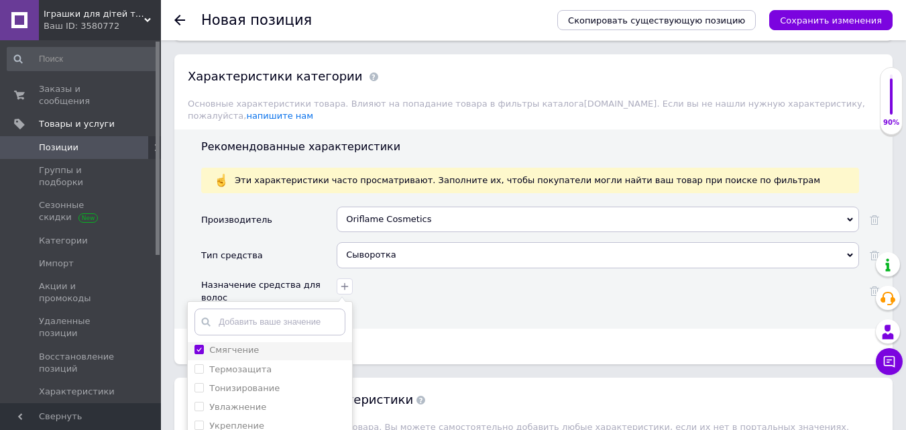
scroll to position [134, 0]
click at [251, 401] on label "Увлажнение" at bounding box center [237, 406] width 57 height 10
checkbox input "true"
click at [250, 420] on label "Укрепление" at bounding box center [236, 425] width 55 height 10
checkbox input "true"
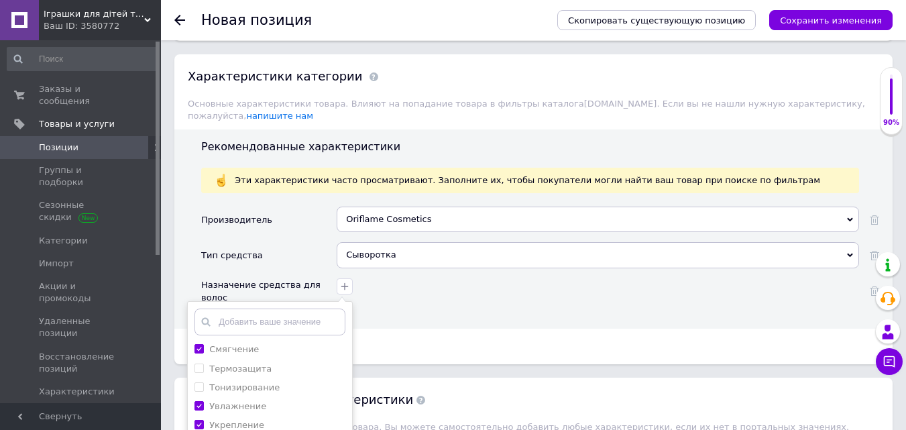
checkbox input "true"
click at [266, 343] on label "Оздоровление" at bounding box center [242, 348] width 66 height 10
checkbox input "true"
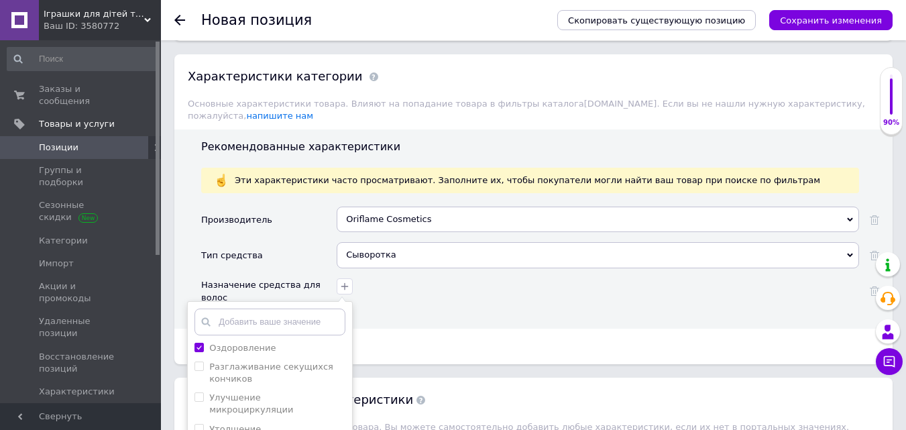
scroll to position [335, 0]
click at [264, 424] on div "Питание" at bounding box center [269, 430] width 151 height 12
checkbox input "true"
click at [263, 403] on div "Укрепление волосяных луковиц" at bounding box center [277, 415] width 136 height 24
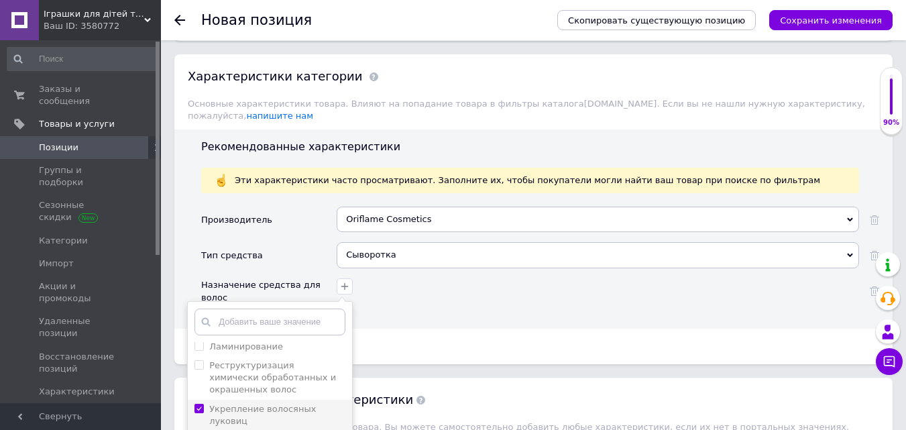
click at [203, 404] on луковиц "Укрепление волосяных луковиц" at bounding box center [198, 408] width 9 height 9
click at [235, 404] on label "Укрепление волосяных луковиц" at bounding box center [262, 415] width 107 height 22
checkbox луковиц "true"
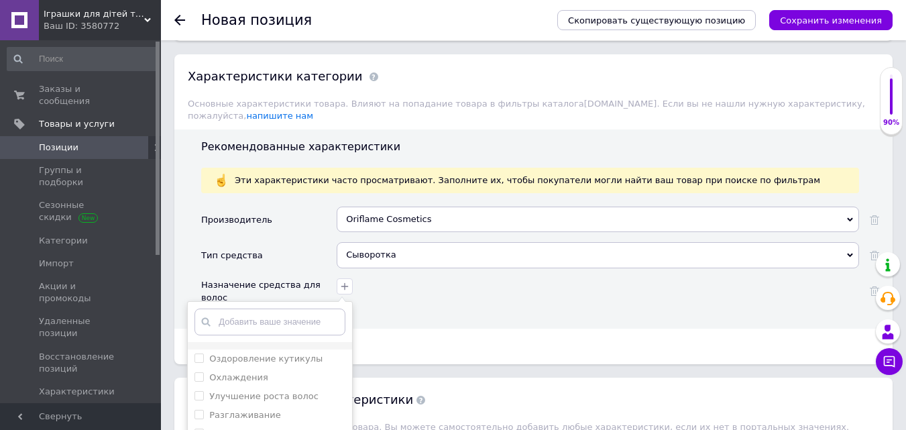
scroll to position [603, 0]
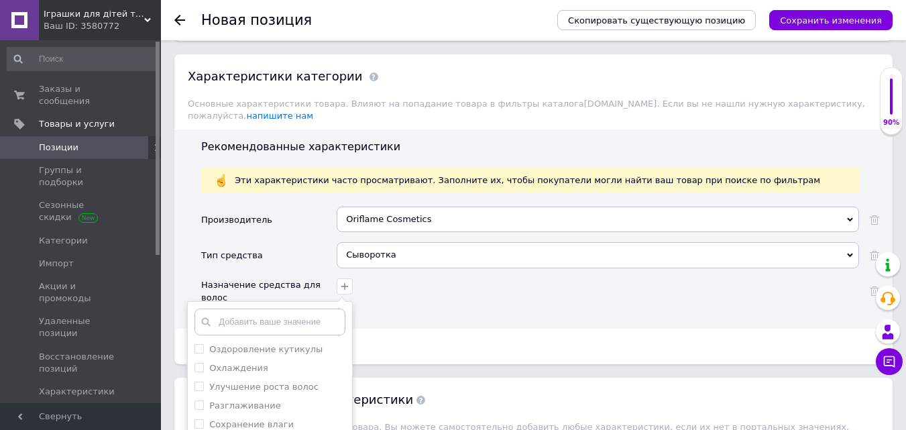
checkbox волос "true"
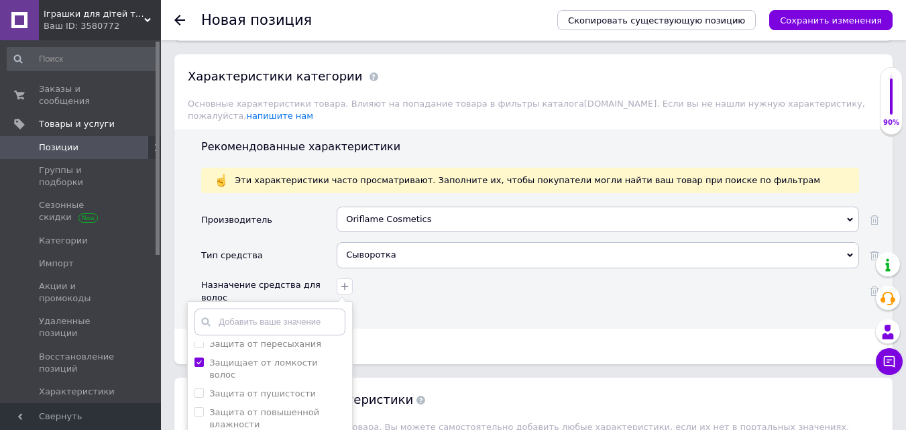
scroll to position [1341, 0]
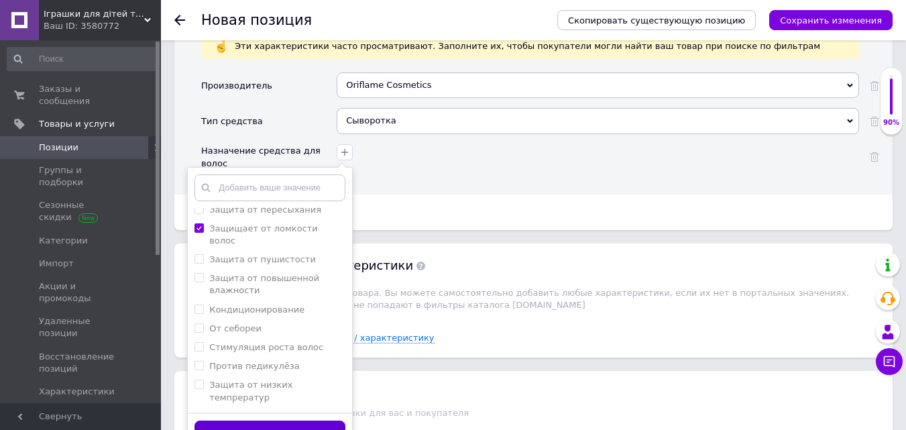
click at [281, 420] on button "Сохранить" at bounding box center [269, 433] width 151 height 26
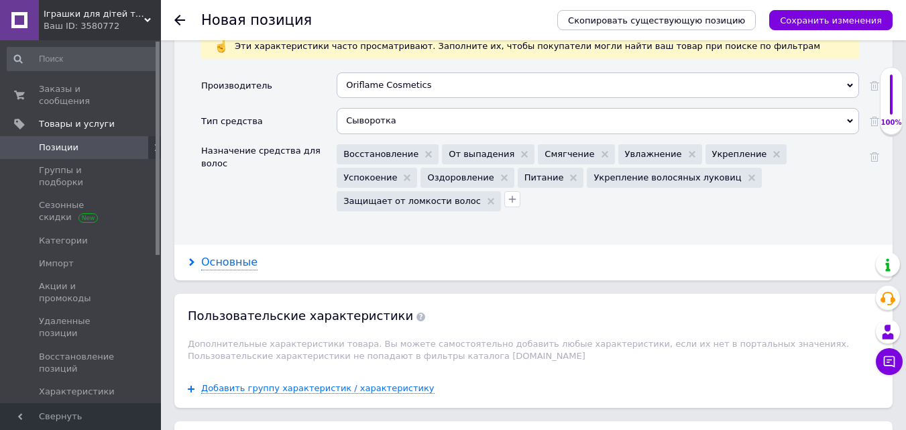
click at [232, 255] on div "Основные" at bounding box center [229, 262] width 56 height 15
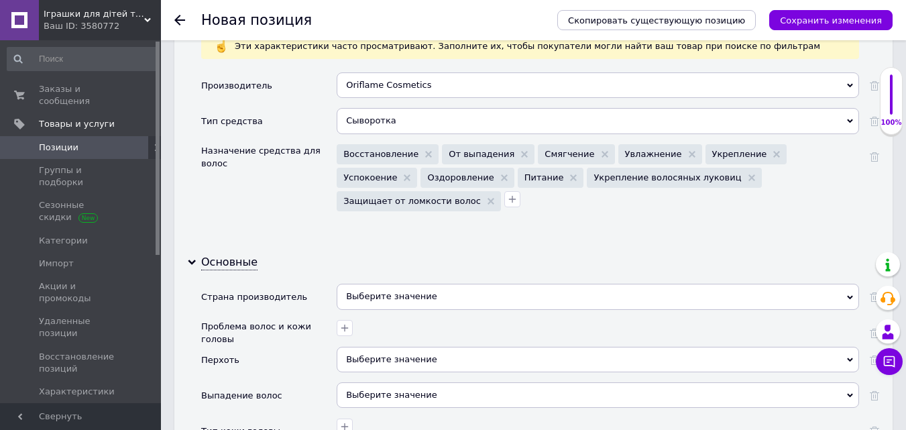
click at [416, 284] on div "Выберите значение" at bounding box center [598, 296] width 522 height 25
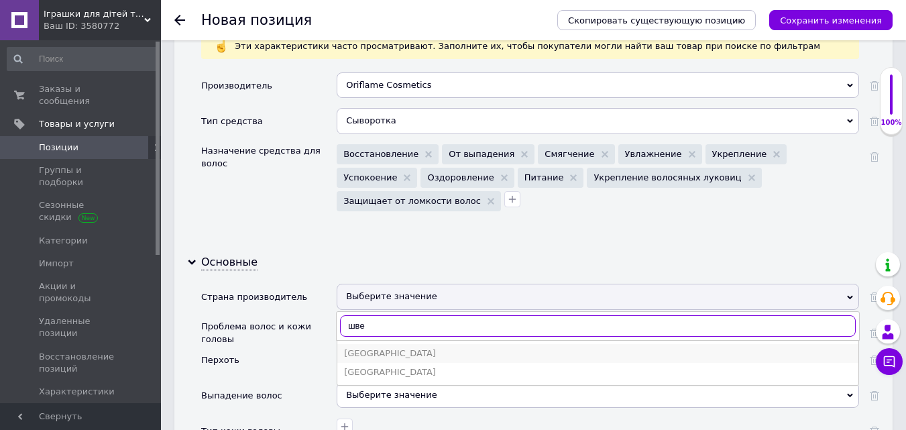
type input "шве"
click at [373, 347] on div "[GEOGRAPHIC_DATA]" at bounding box center [598, 353] width 508 height 12
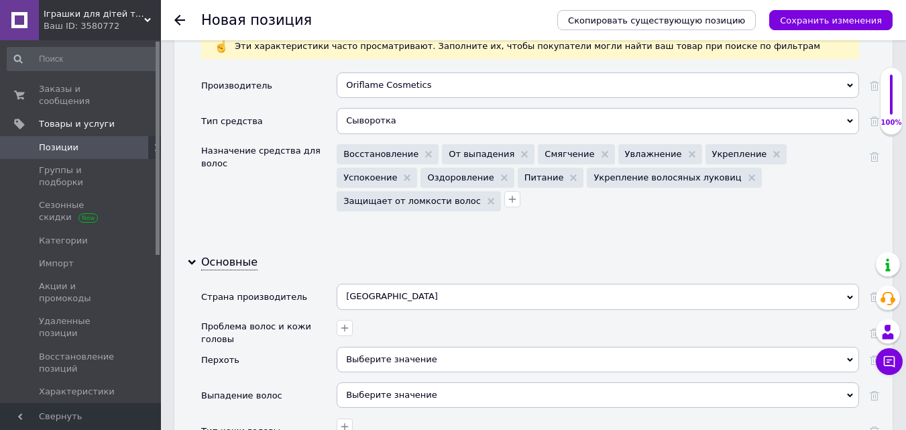
scroll to position [1475, 0]
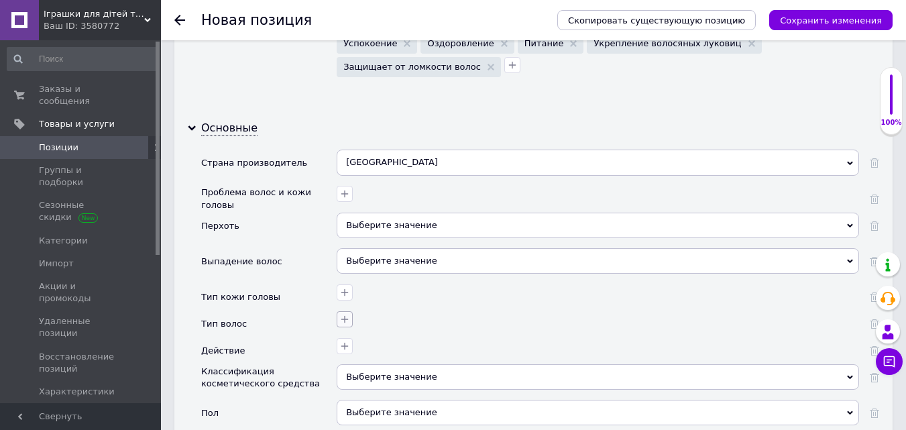
click at [347, 314] on icon "button" at bounding box center [344, 319] width 11 height 11
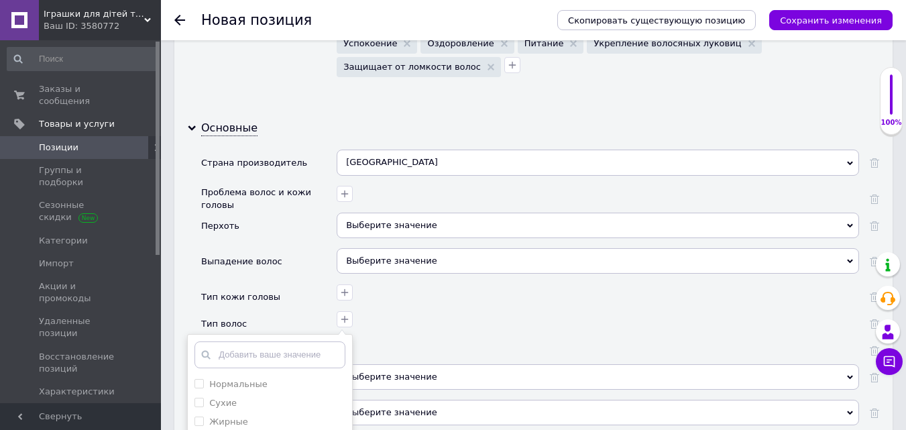
checkbox input "true"
click at [450, 335] on div at bounding box center [596, 344] width 526 height 19
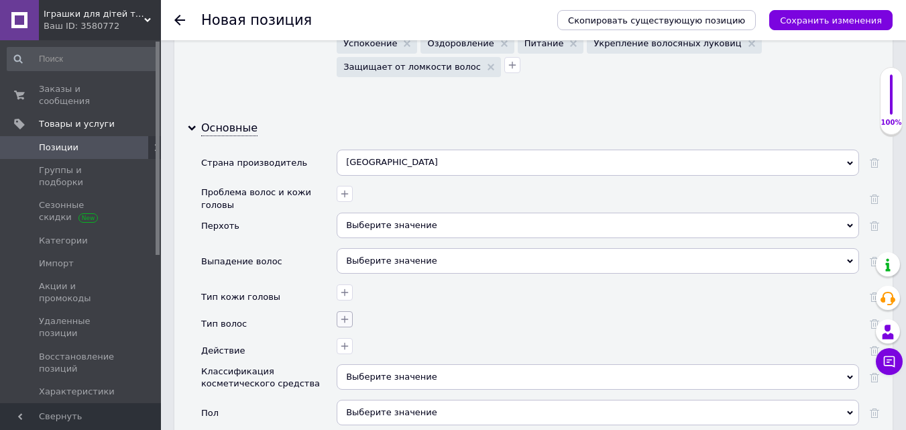
click at [345, 314] on icon "button" at bounding box center [344, 319] width 11 height 11
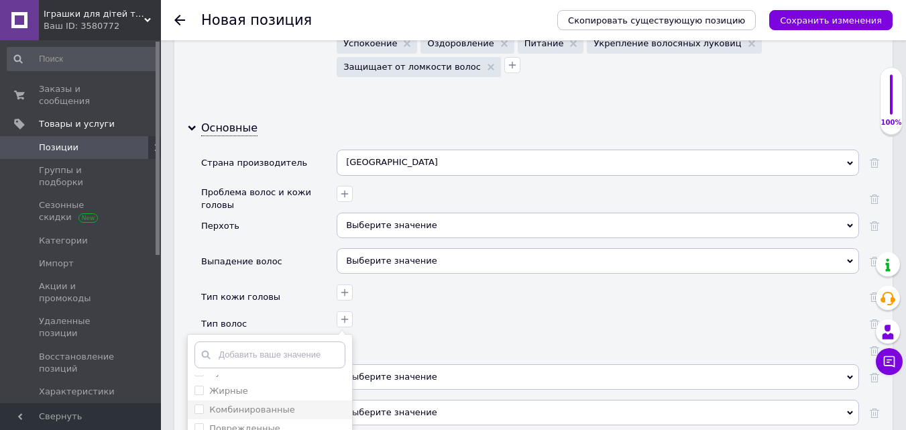
scroll to position [0, 0]
checkbox input "true"
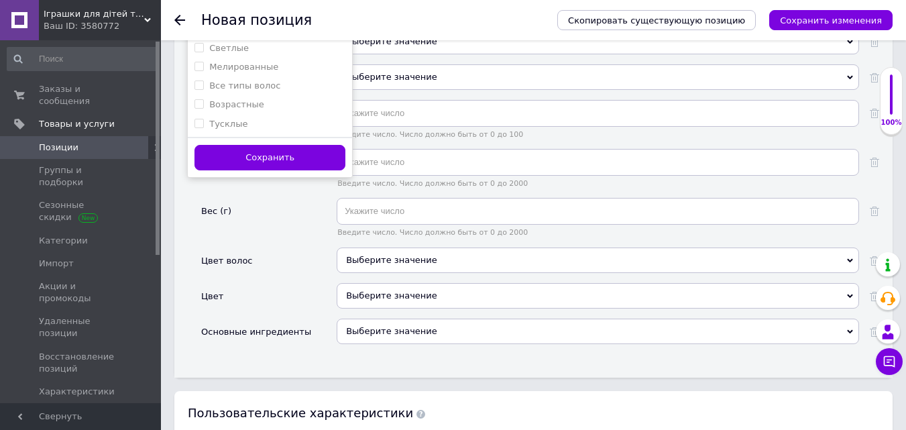
scroll to position [1944, 0]
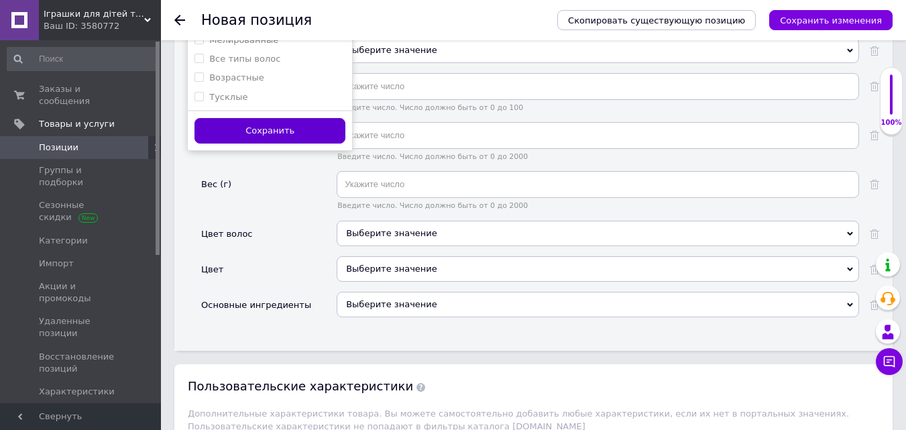
click at [286, 118] on button "Сохранить" at bounding box center [269, 131] width 151 height 26
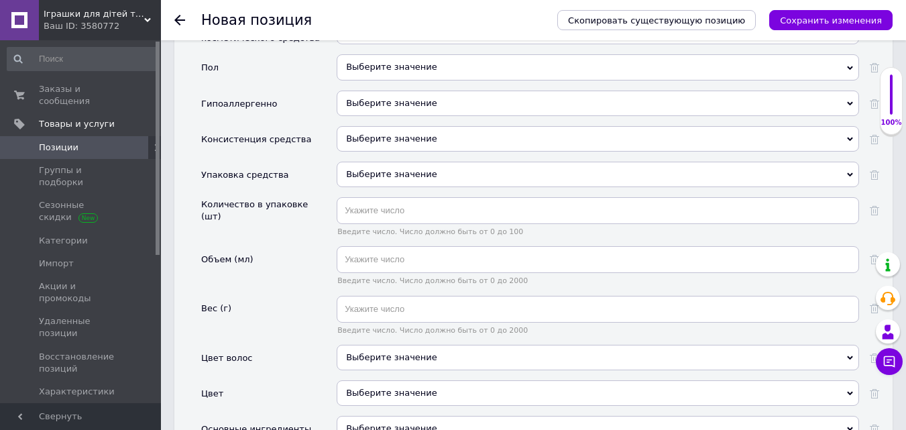
scroll to position [1877, 0]
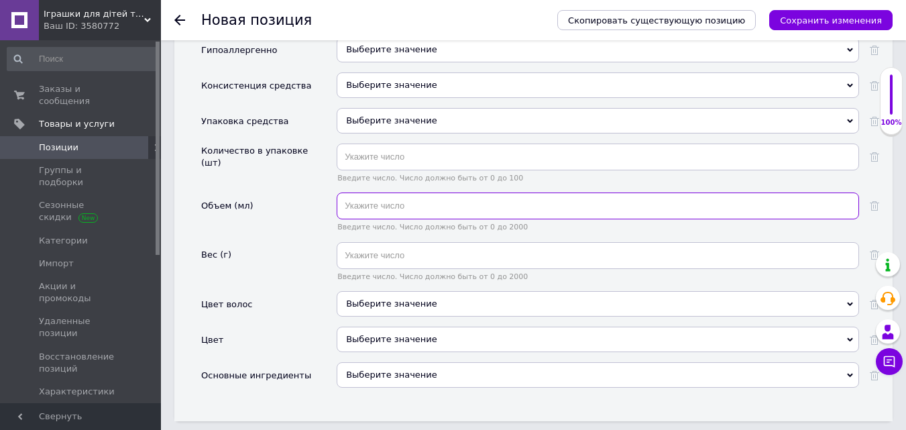
click at [371, 192] on input "text" at bounding box center [598, 205] width 522 height 27
type input "150"
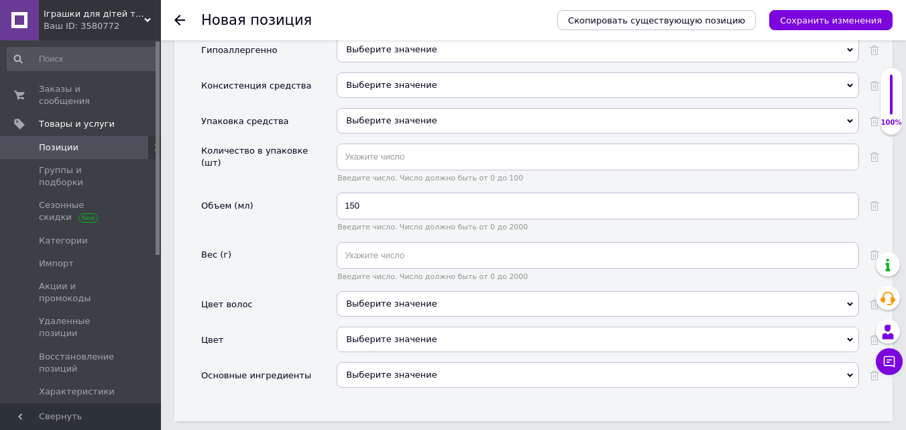
click at [371, 327] on div "Выберите значение" at bounding box center [598, 339] width 522 height 25
click at [304, 327] on div "Цвет" at bounding box center [268, 345] width 135 height 36
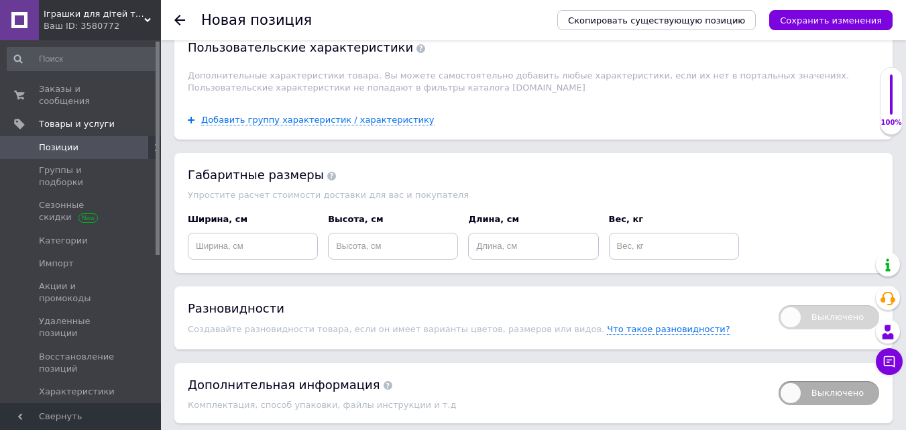
scroll to position [2288, 0]
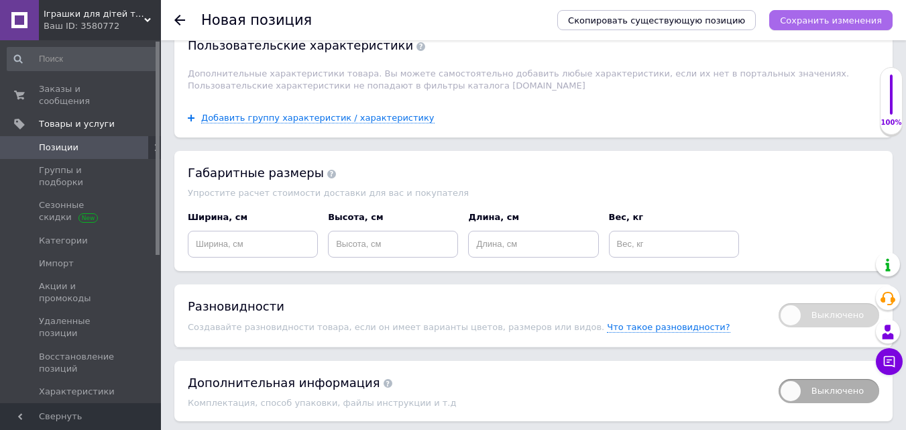
click at [839, 15] on icon "Сохранить изменения" at bounding box center [831, 20] width 102 height 10
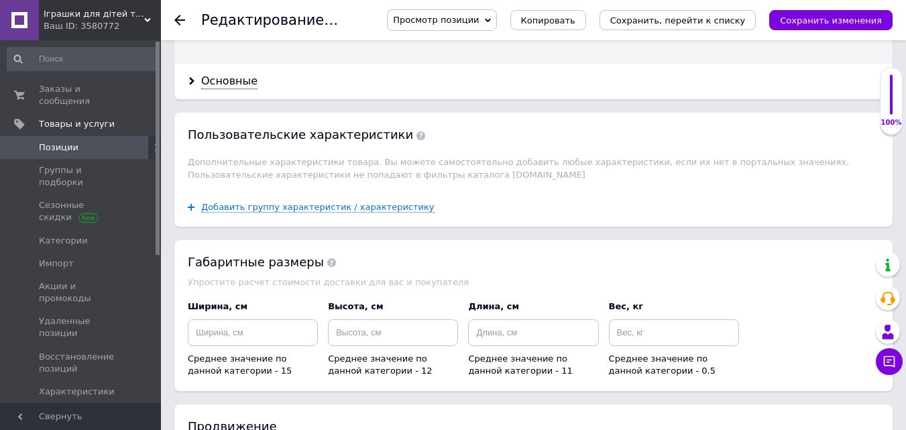
scroll to position [1736, 0]
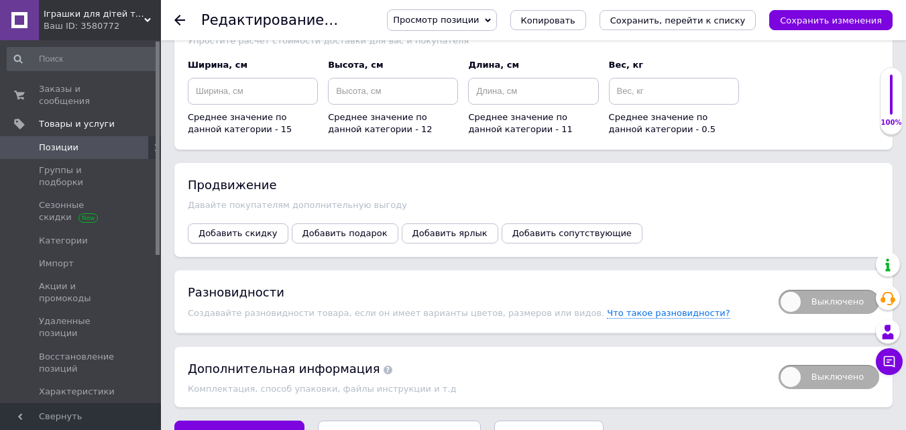
click at [247, 228] on span "Добавить скидку" at bounding box center [237, 233] width 79 height 10
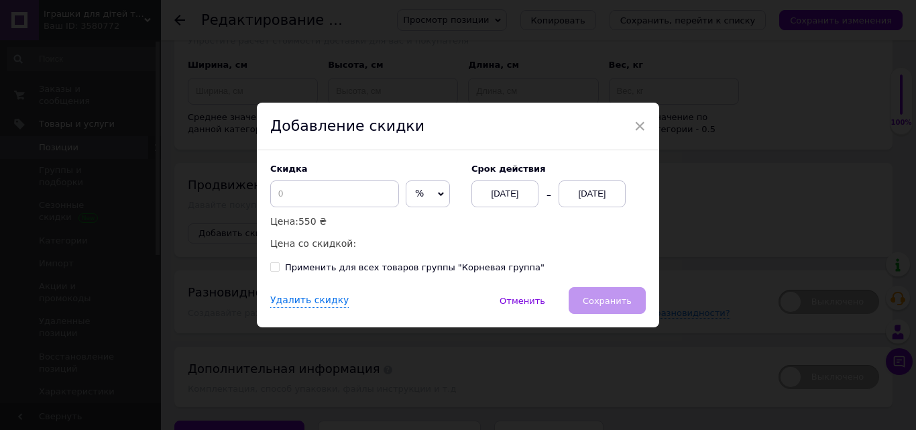
click at [438, 197] on icon at bounding box center [441, 194] width 6 height 6
click at [420, 228] on li "₴" at bounding box center [427, 222] width 43 height 19
click at [351, 196] on input at bounding box center [334, 193] width 129 height 27
click at [282, 192] on input "210" at bounding box center [334, 193] width 129 height 27
click at [319, 194] on input "250" at bounding box center [334, 193] width 129 height 27
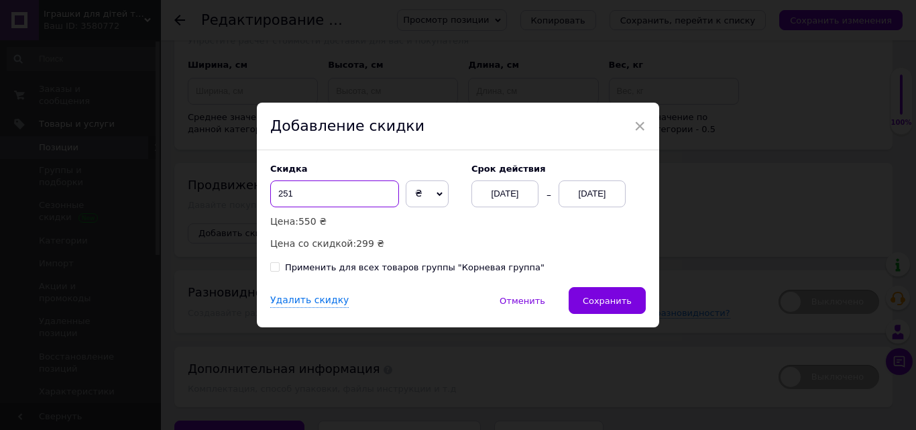
type input "251"
click at [604, 200] on div "[DATE]" at bounding box center [592, 193] width 67 height 27
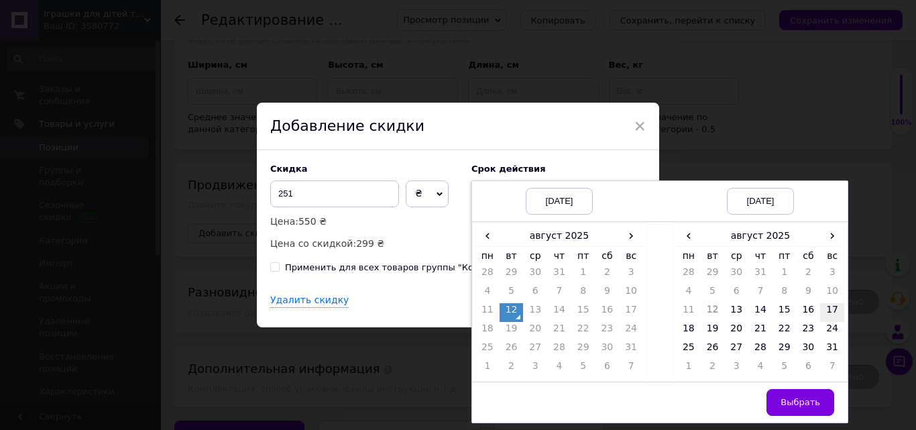
click at [835, 314] on td "17" at bounding box center [832, 312] width 24 height 19
click at [808, 405] on span "Выбрать" at bounding box center [800, 402] width 40 height 10
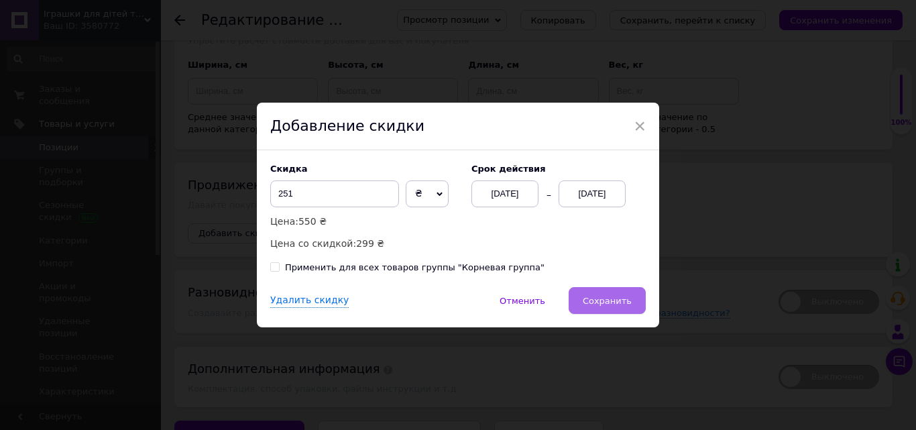
click at [606, 298] on span "Сохранить" at bounding box center [607, 301] width 49 height 10
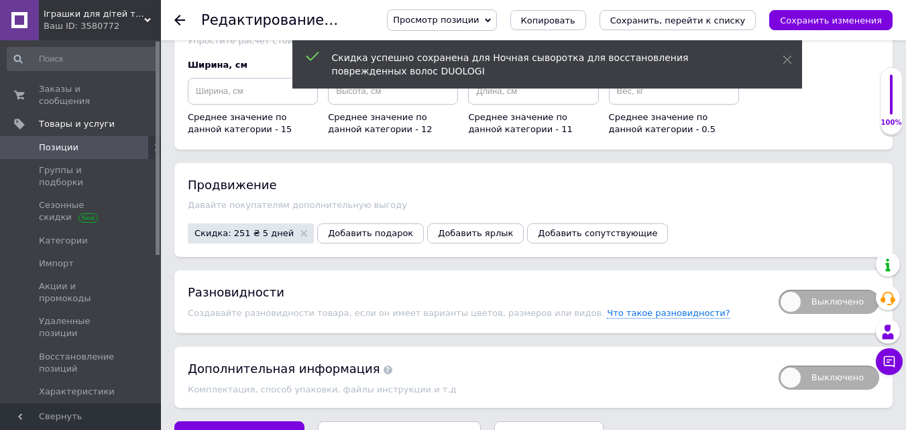
click at [266, 429] on span "Сохранить изменения" at bounding box center [239, 434] width 102 height 10
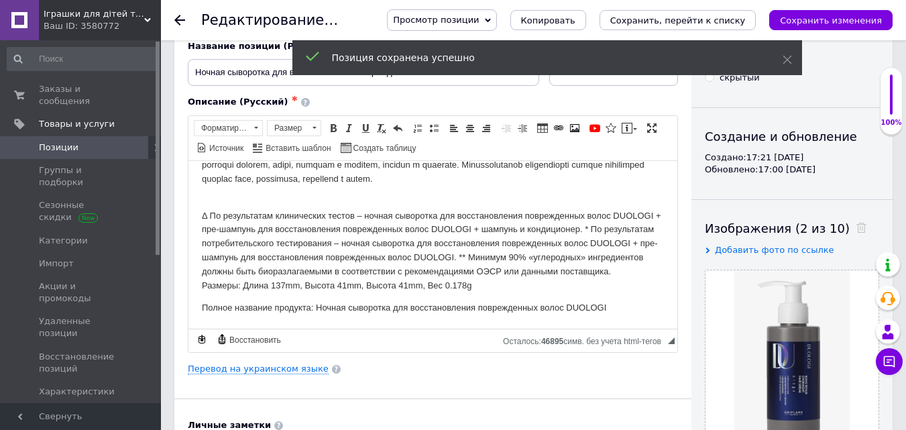
scroll to position [0, 0]
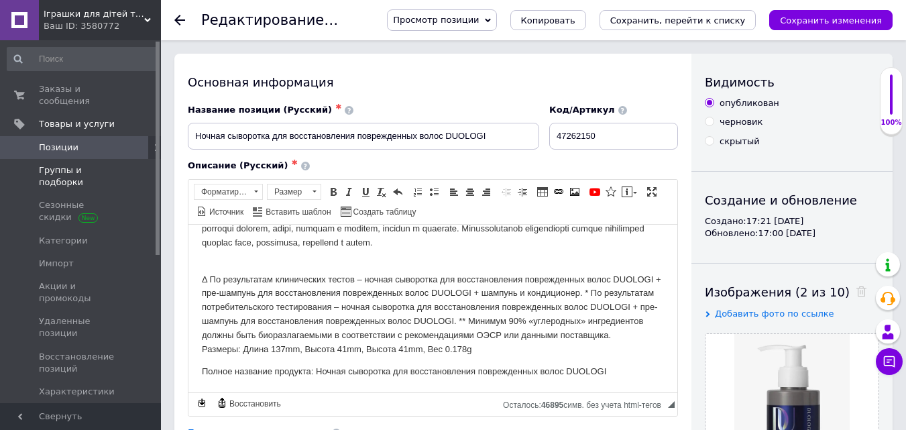
click at [89, 164] on span "Группы и подборки" at bounding box center [81, 176] width 85 height 24
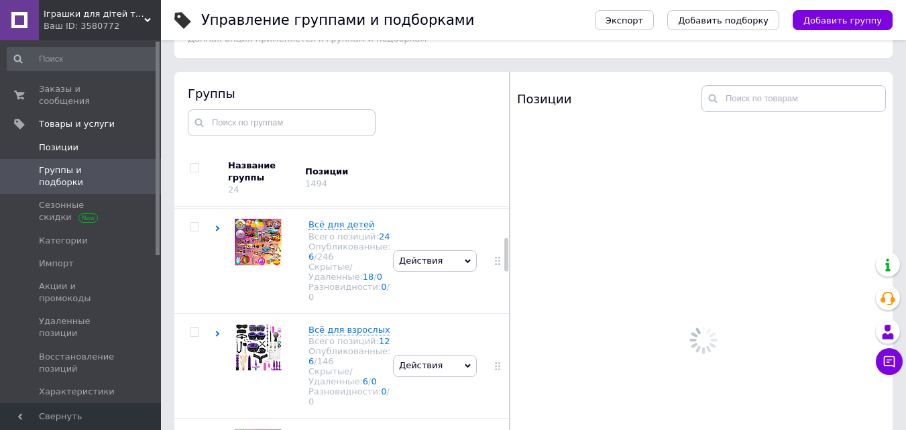
scroll to position [579, 0]
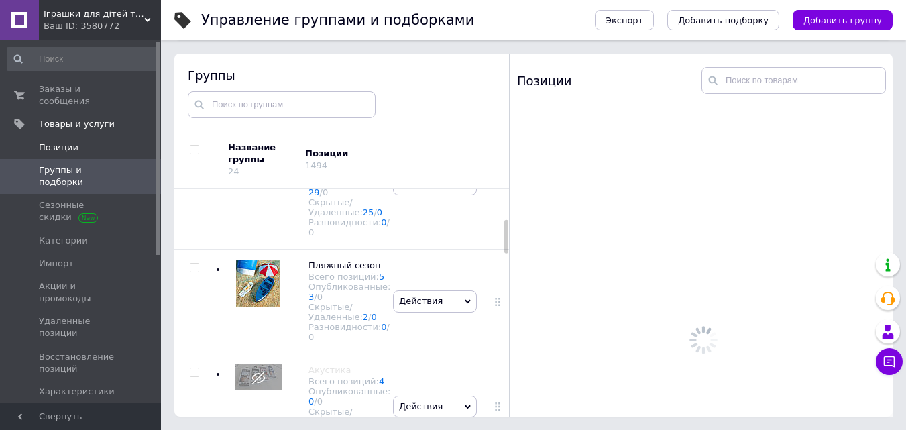
click at [70, 141] on span "Позиции" at bounding box center [59, 147] width 40 height 12
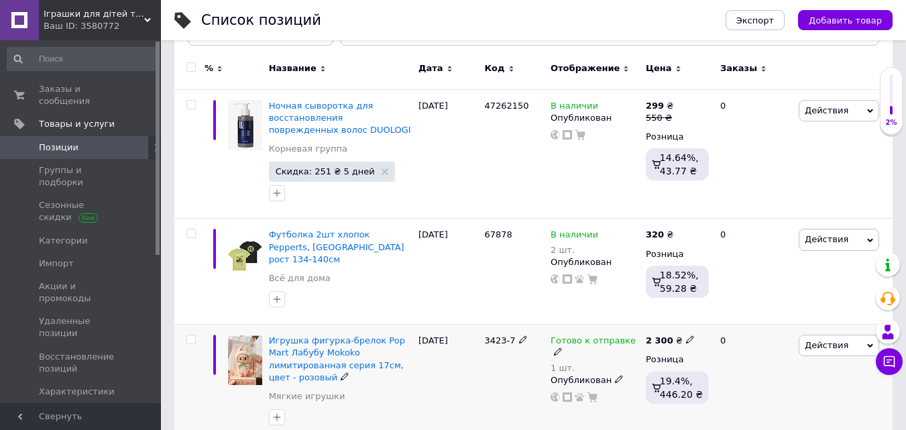
scroll to position [201, 0]
